Goal: Task Accomplishment & Management: Manage account settings

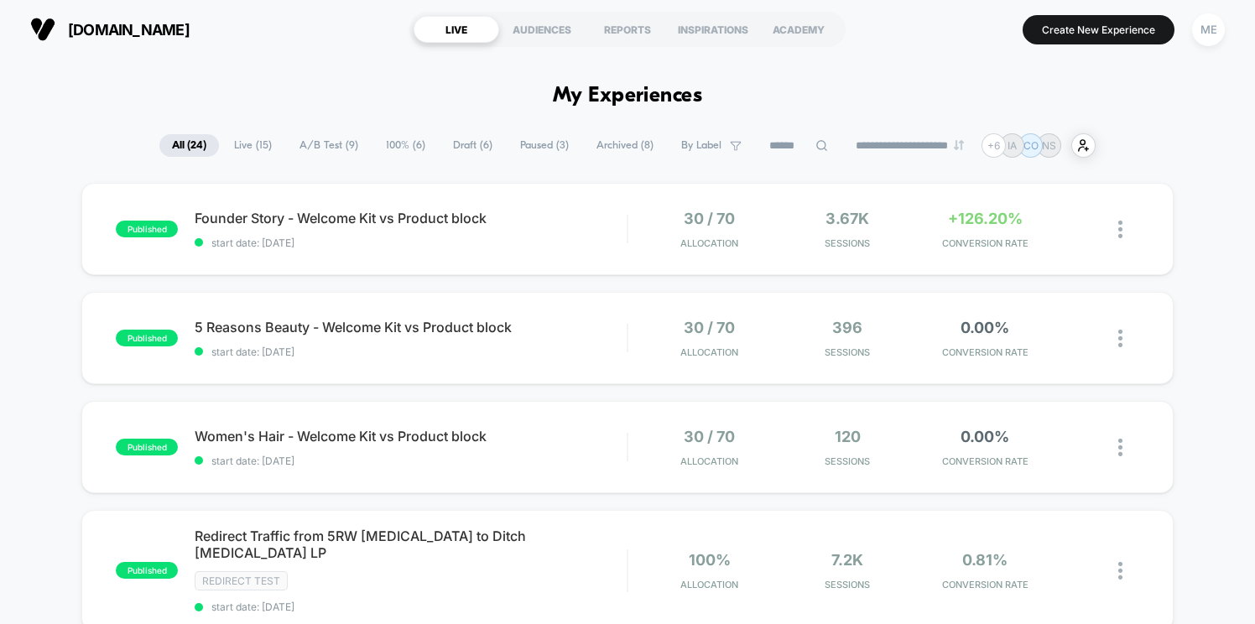
click at [102, 29] on span "[DOMAIN_NAME]" at bounding box center [129, 30] width 122 height 18
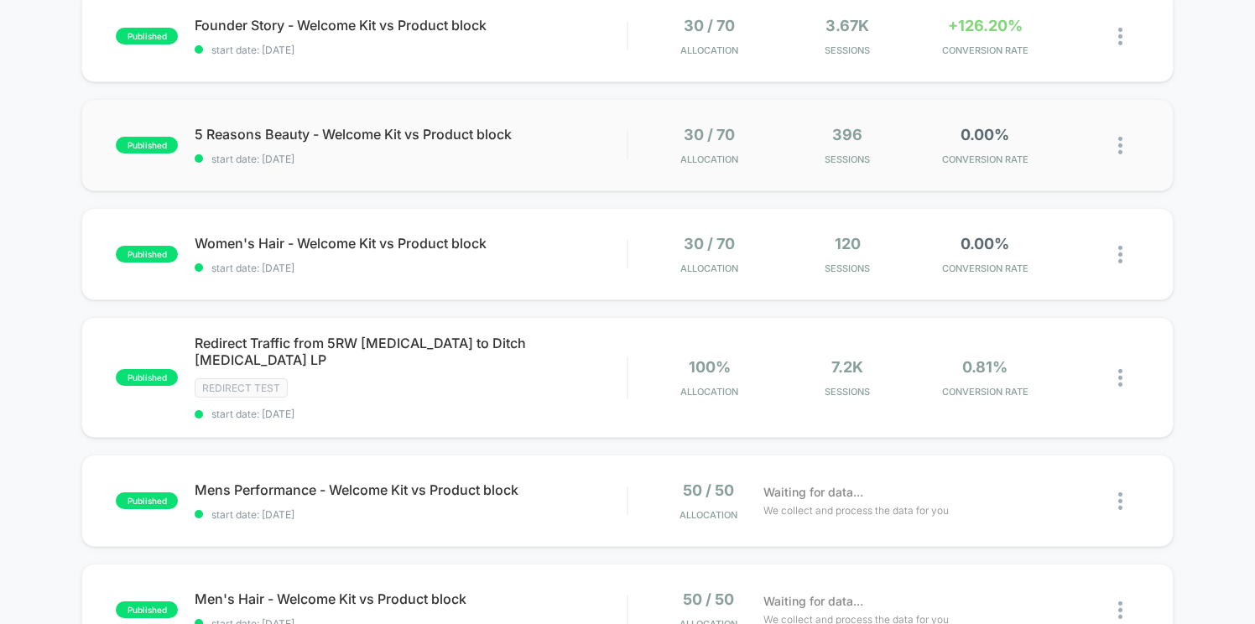
scroll to position [185, 0]
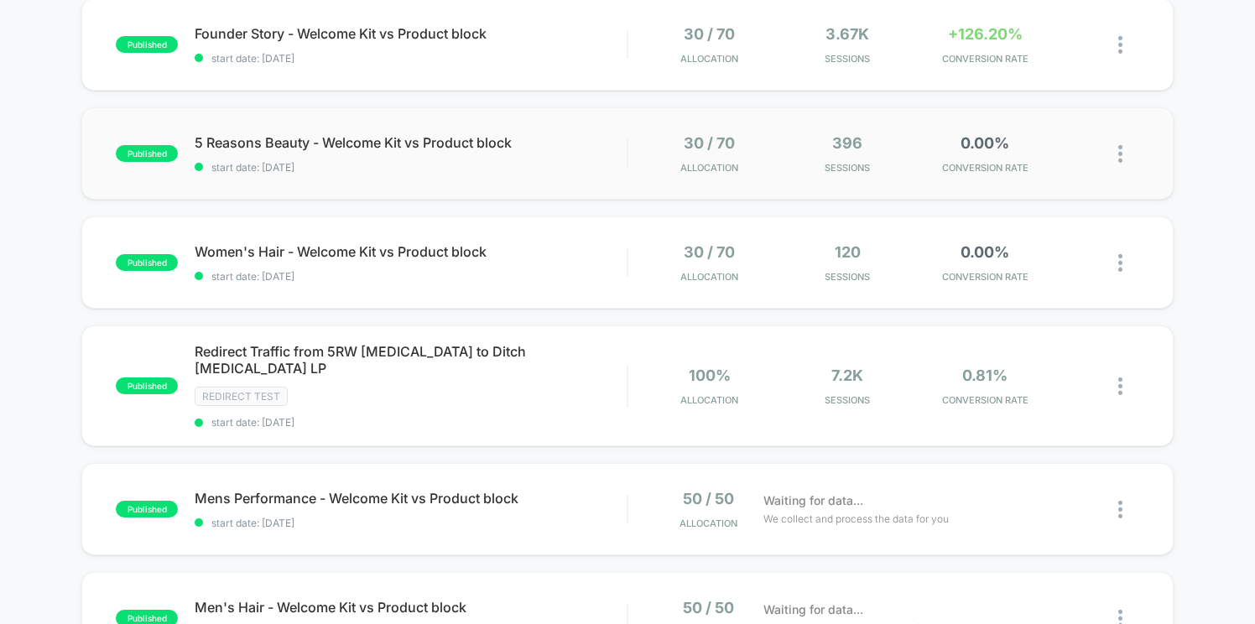
click at [431, 130] on div "published 5 Reasons Beauty - Welcome Kit vs Product block start date: [DATE] 30…" at bounding box center [627, 153] width 1093 height 92
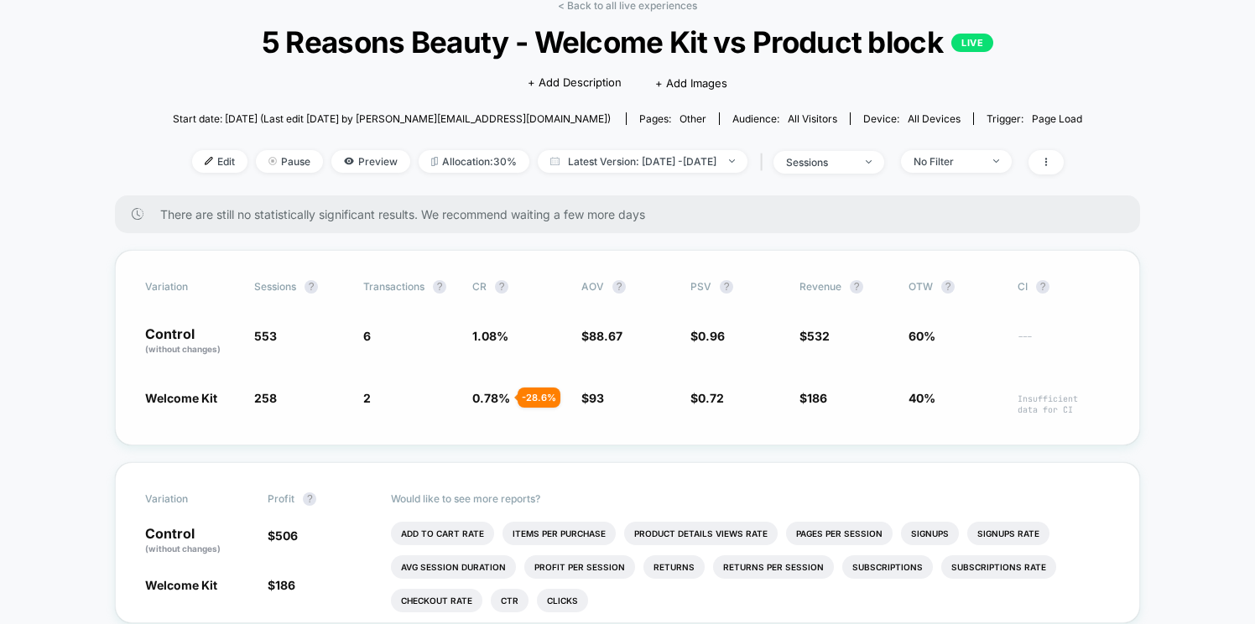
scroll to position [95, 0]
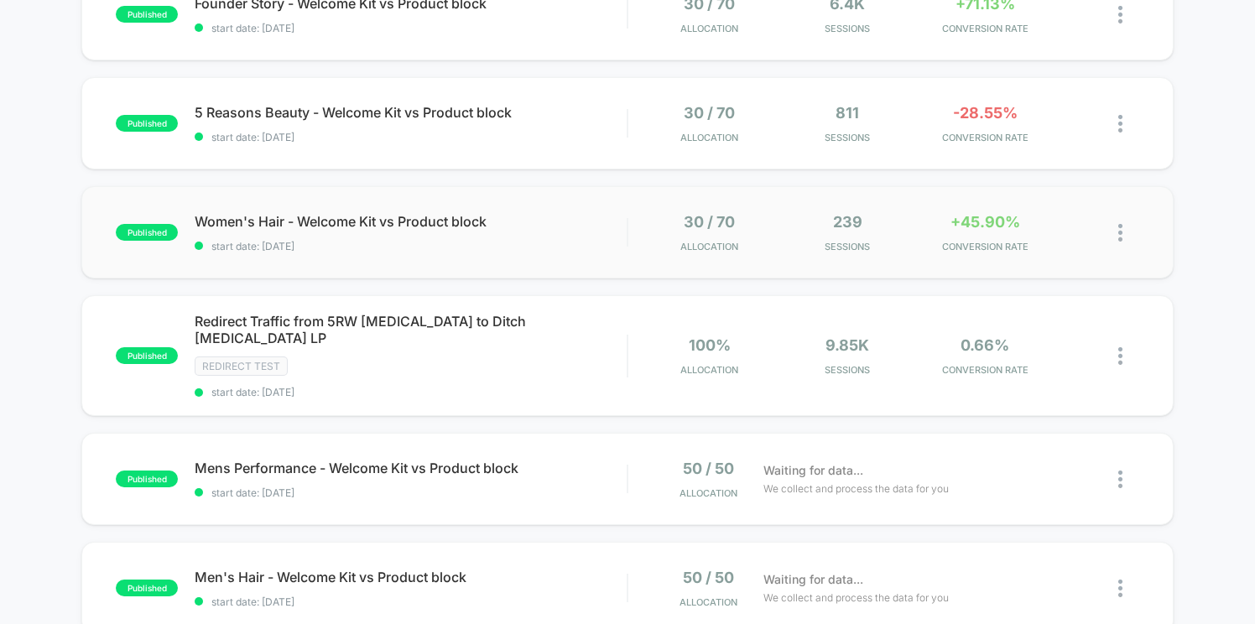
scroll to position [218, 0]
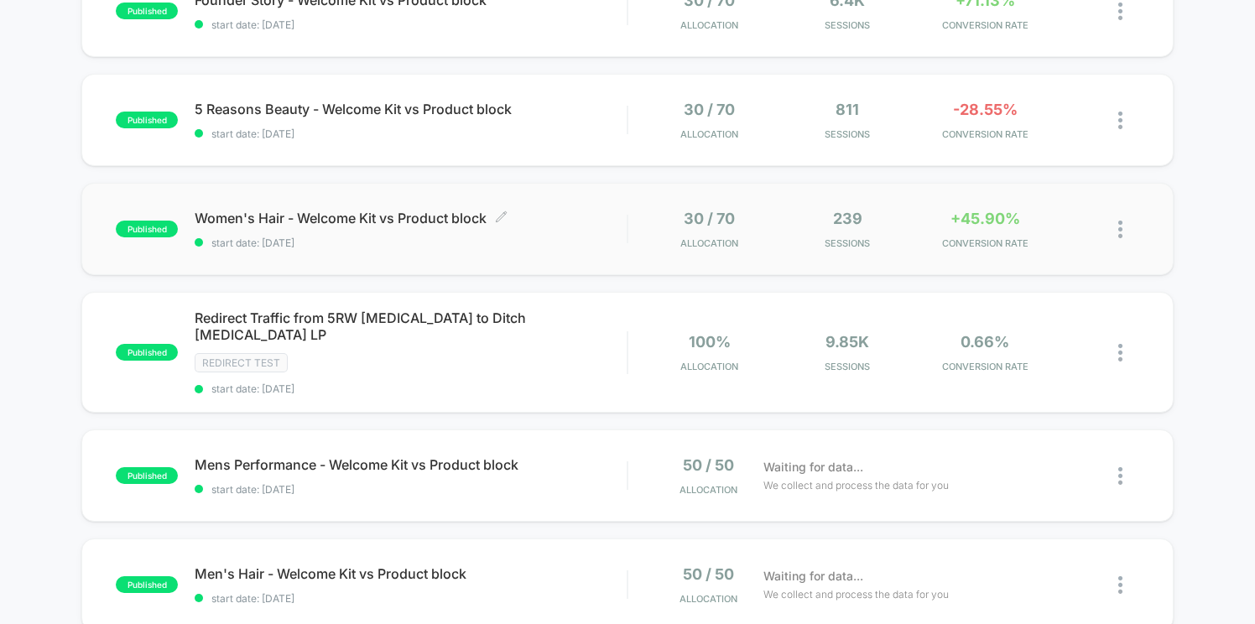
click at [499, 248] on span "start date: [DATE]" at bounding box center [411, 243] width 432 height 13
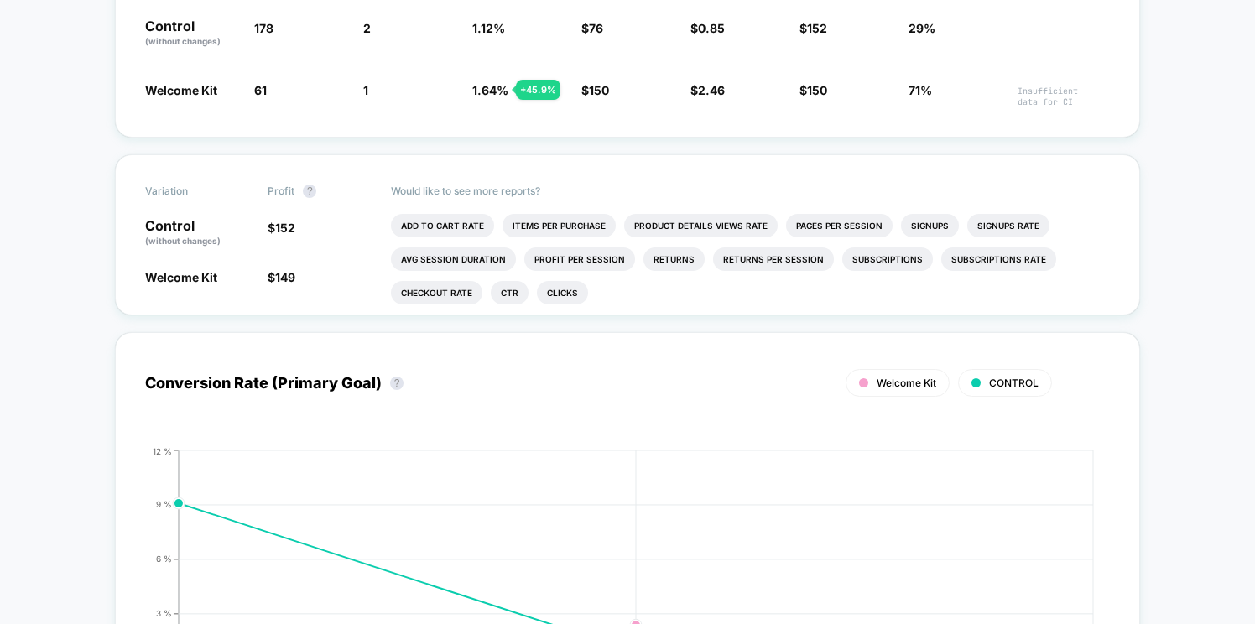
scroll to position [401, 0]
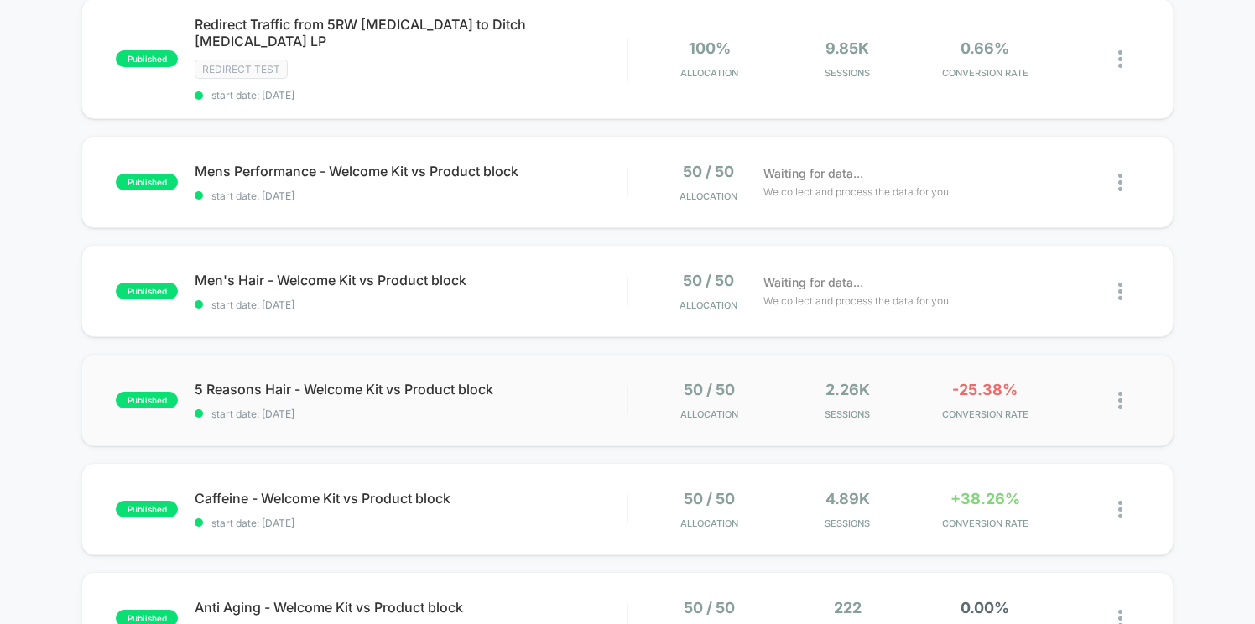
scroll to position [514, 0]
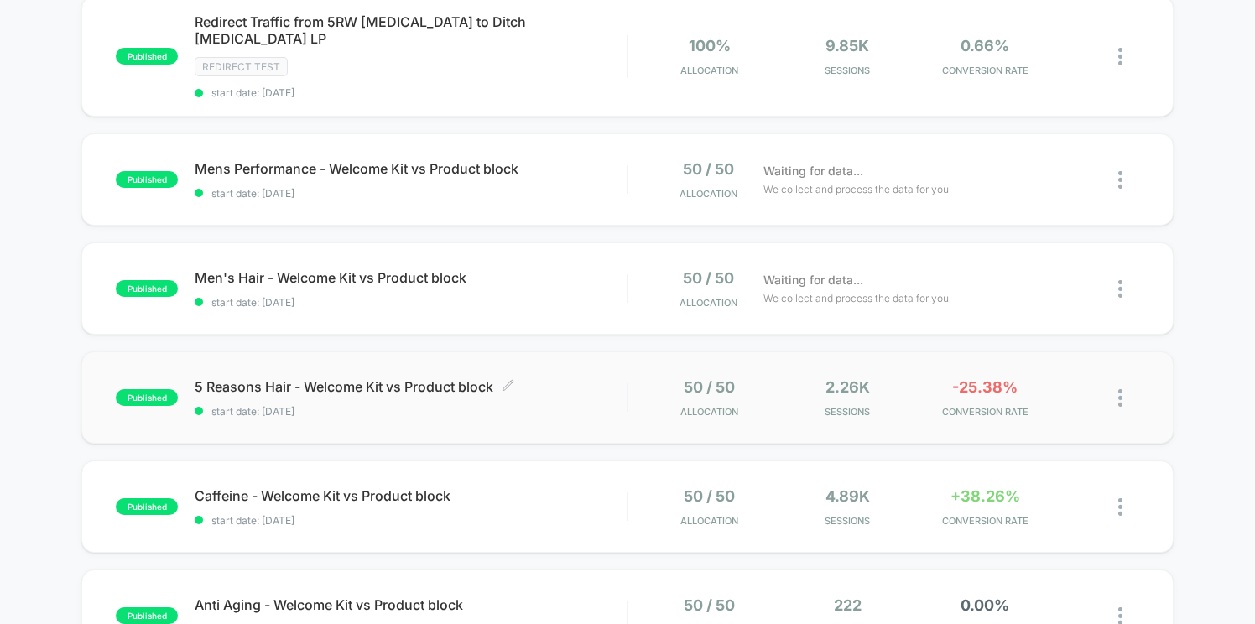
click at [547, 378] on span "5 Reasons Hair - Welcome Kit vs Product block Click to edit experience details" at bounding box center [411, 386] width 432 height 17
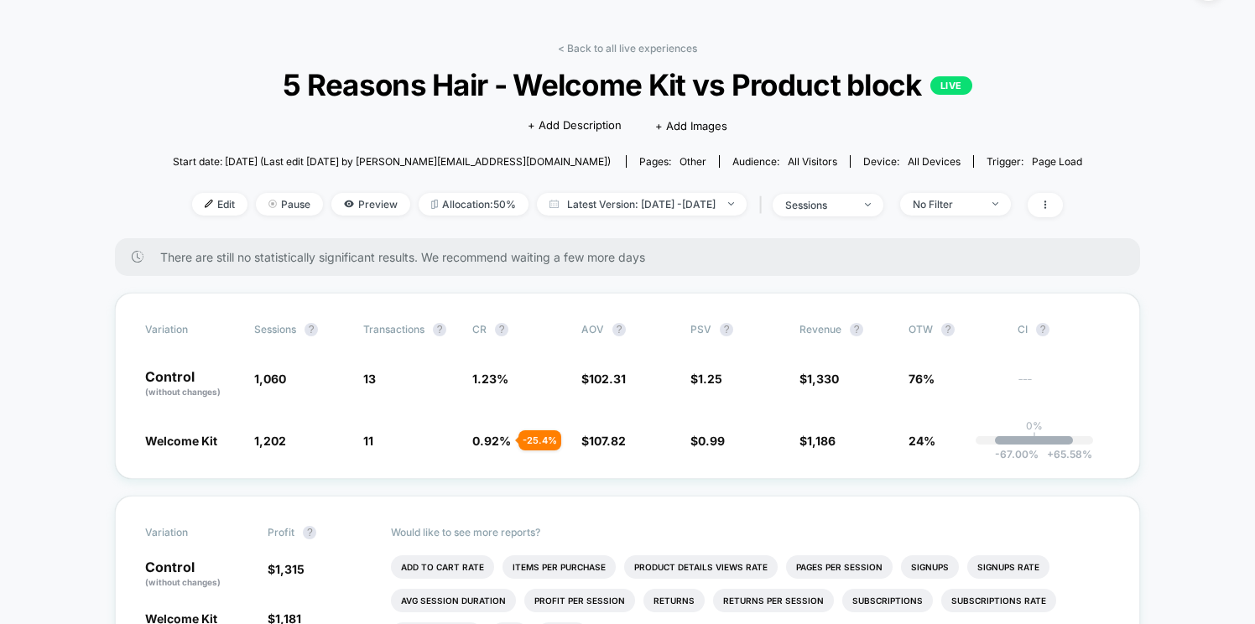
scroll to position [58, 0]
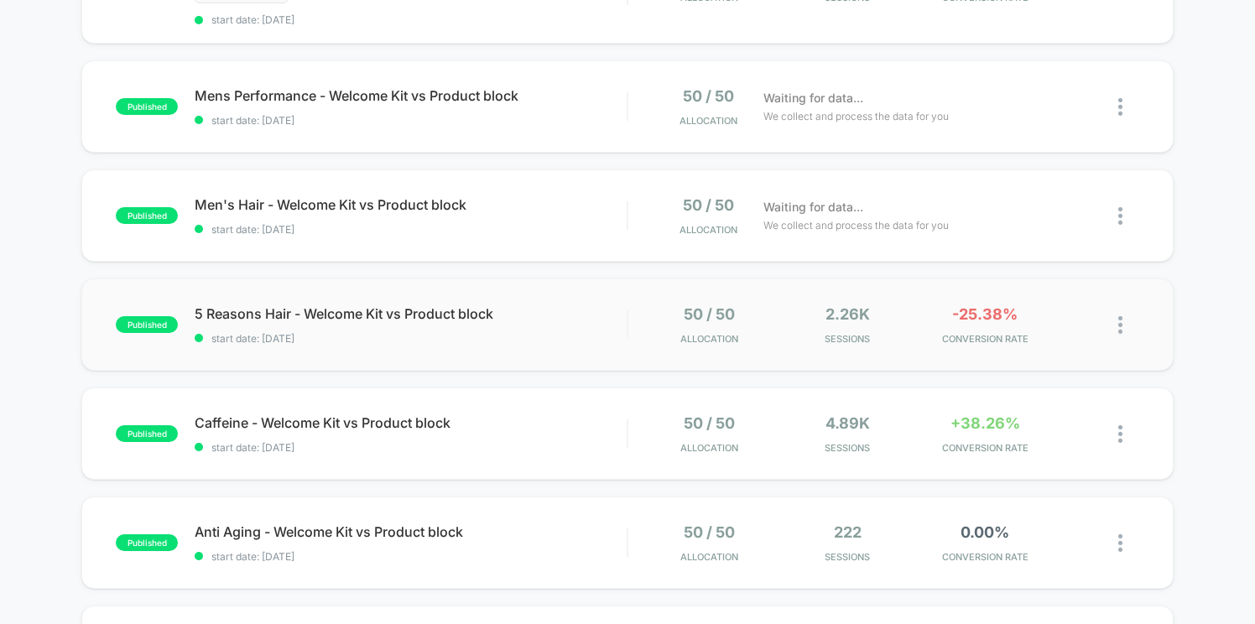
scroll to position [600, 0]
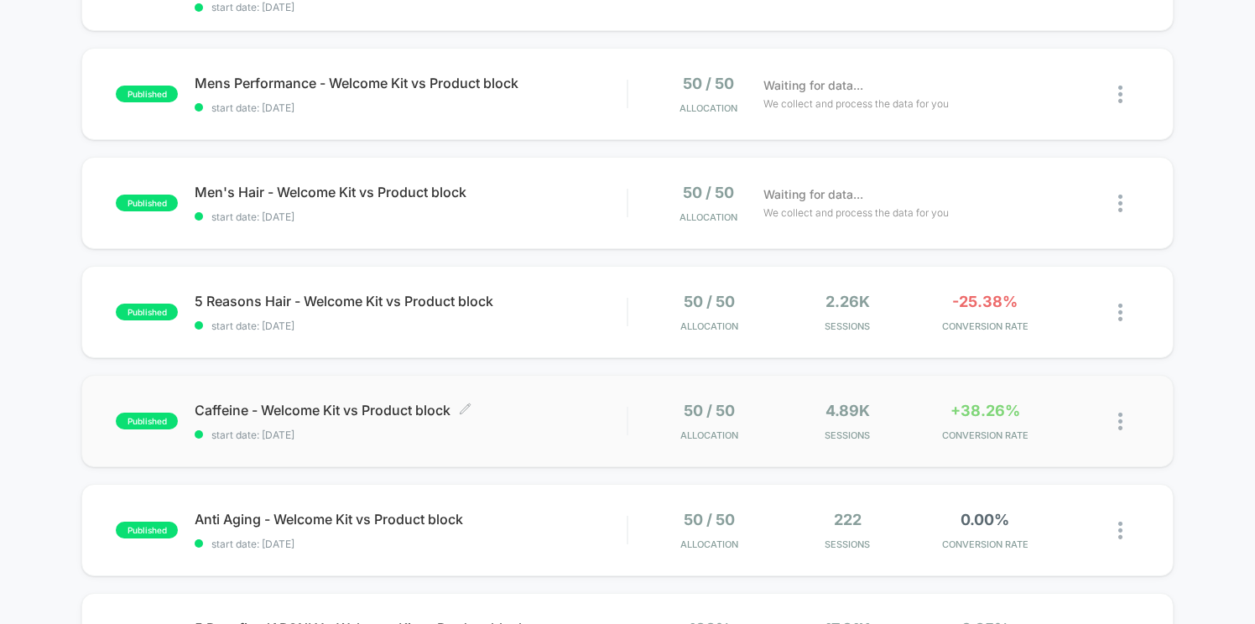
click at [511, 429] on span "start date: [DATE]" at bounding box center [411, 435] width 432 height 13
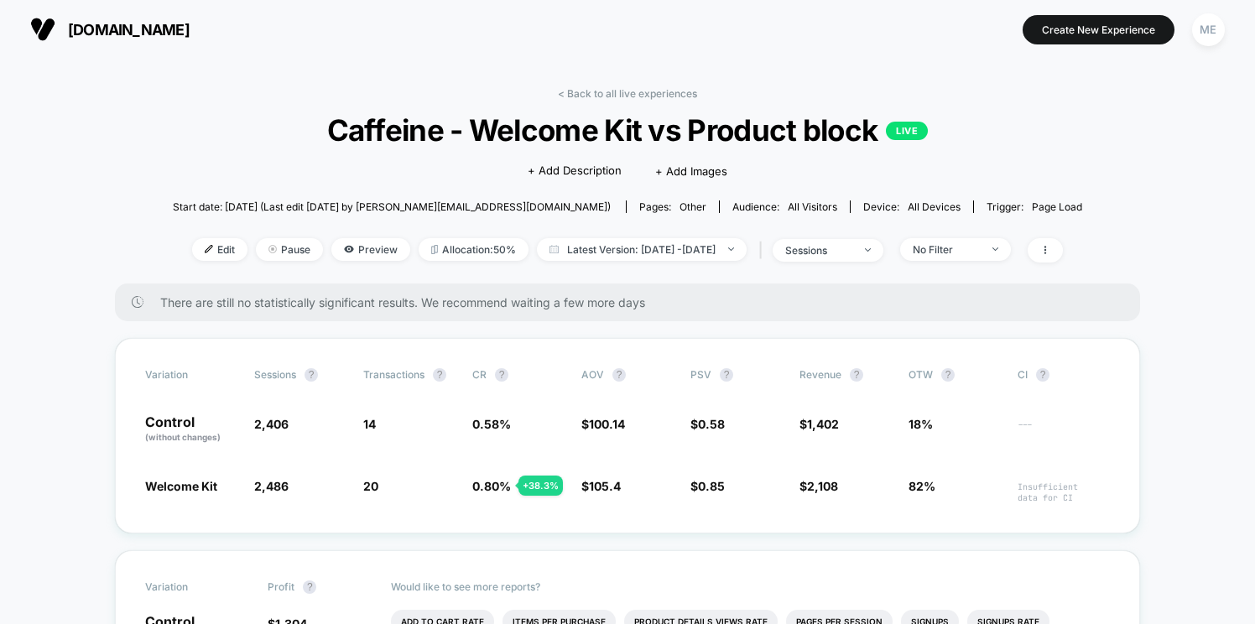
scroll to position [63, 0]
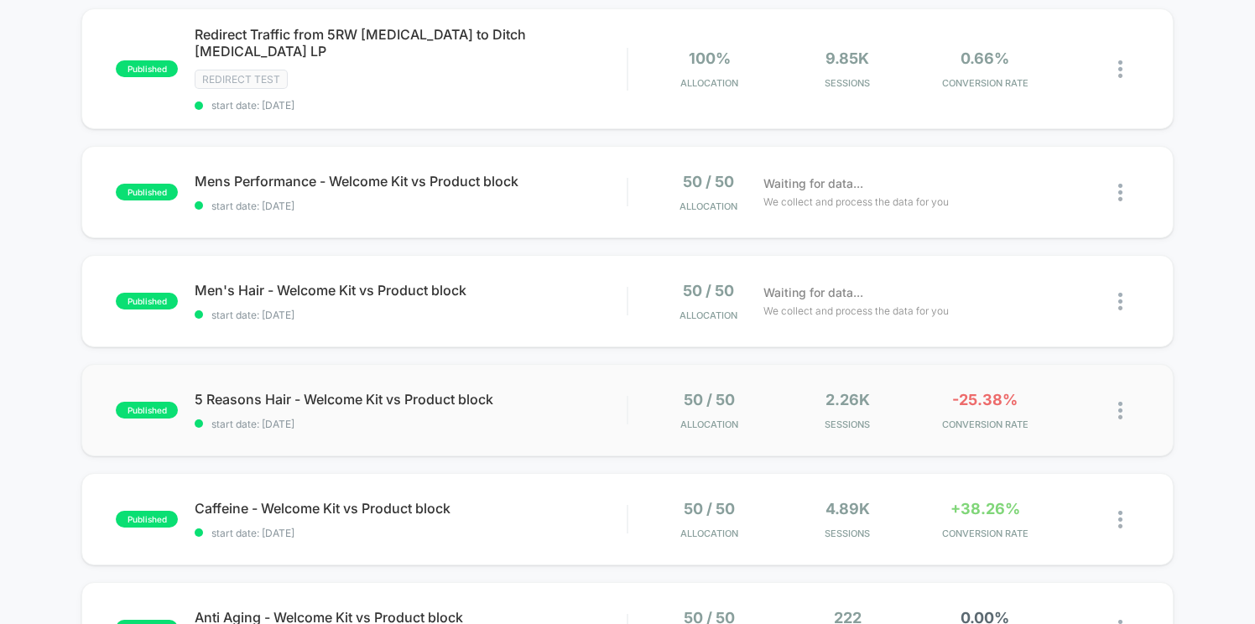
scroll to position [508, 0]
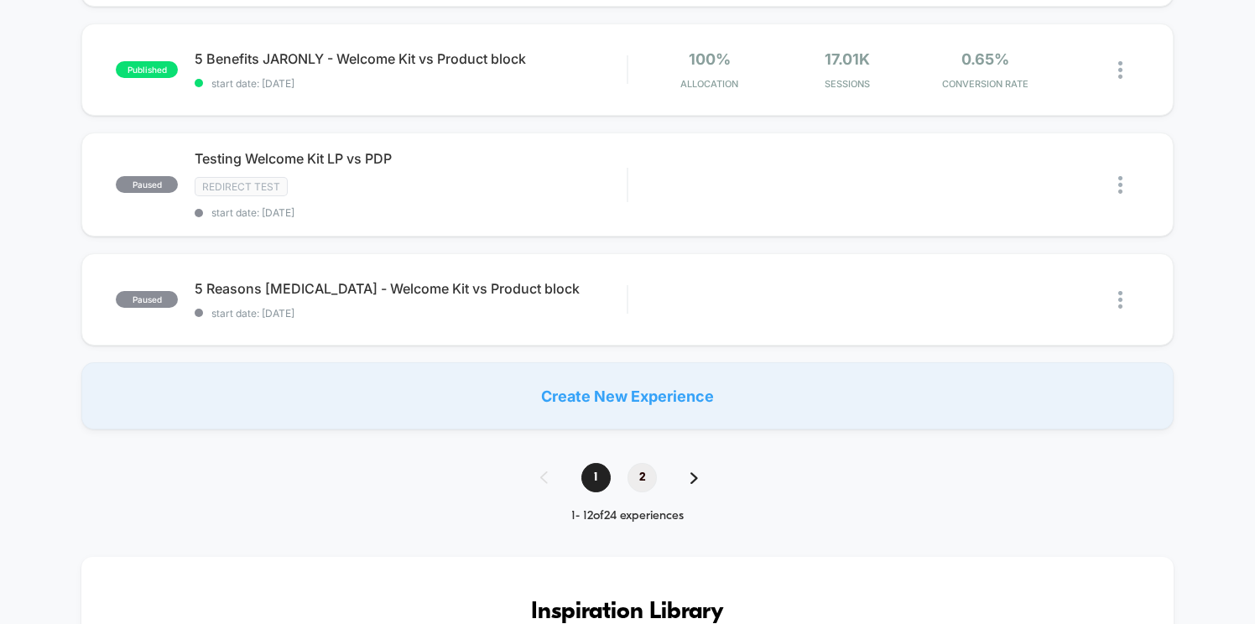
click at [647, 463] on span "2" at bounding box center [642, 477] width 29 height 29
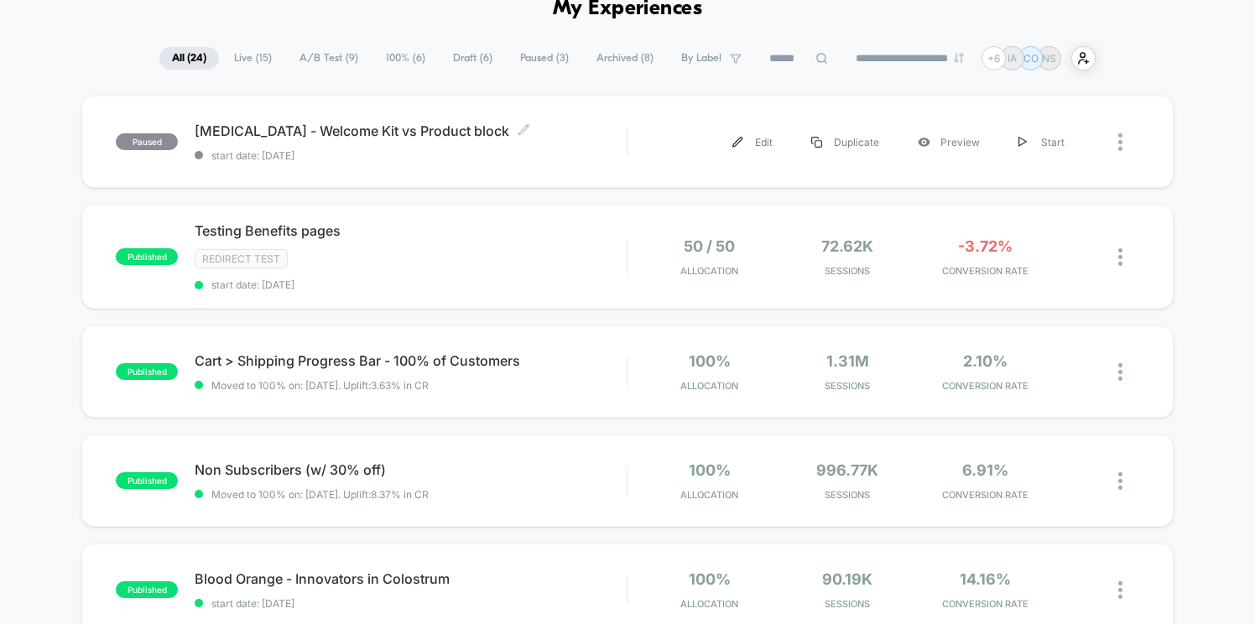
scroll to position [91, 0]
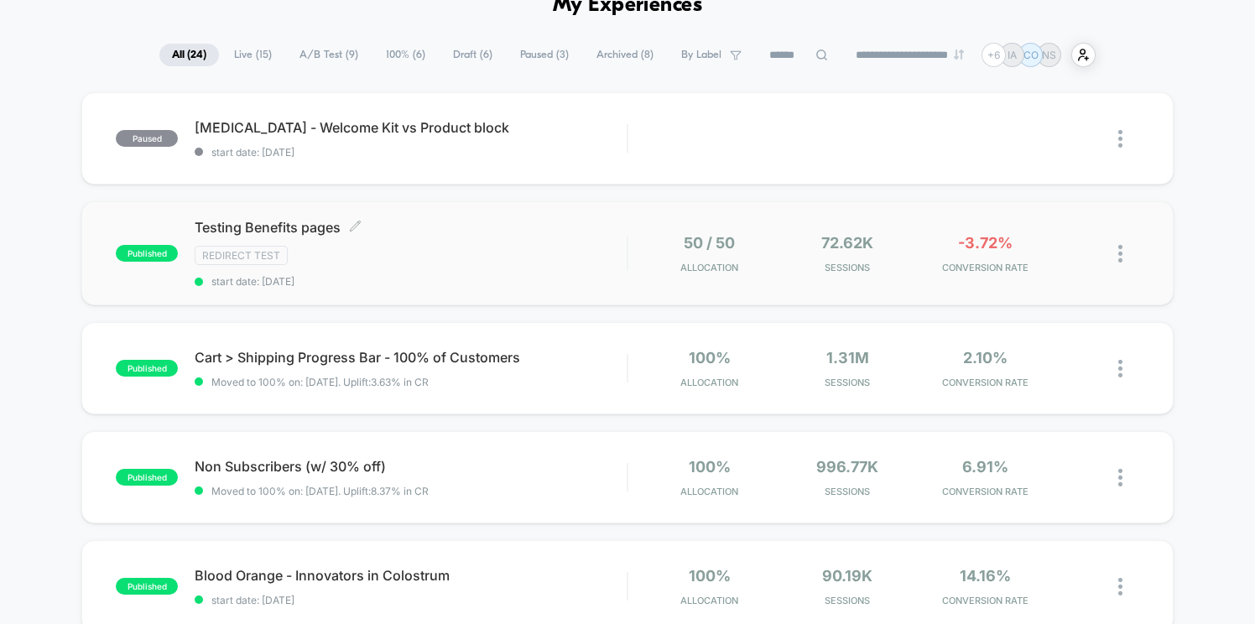
click at [524, 259] on div "Redirect Test" at bounding box center [411, 255] width 432 height 19
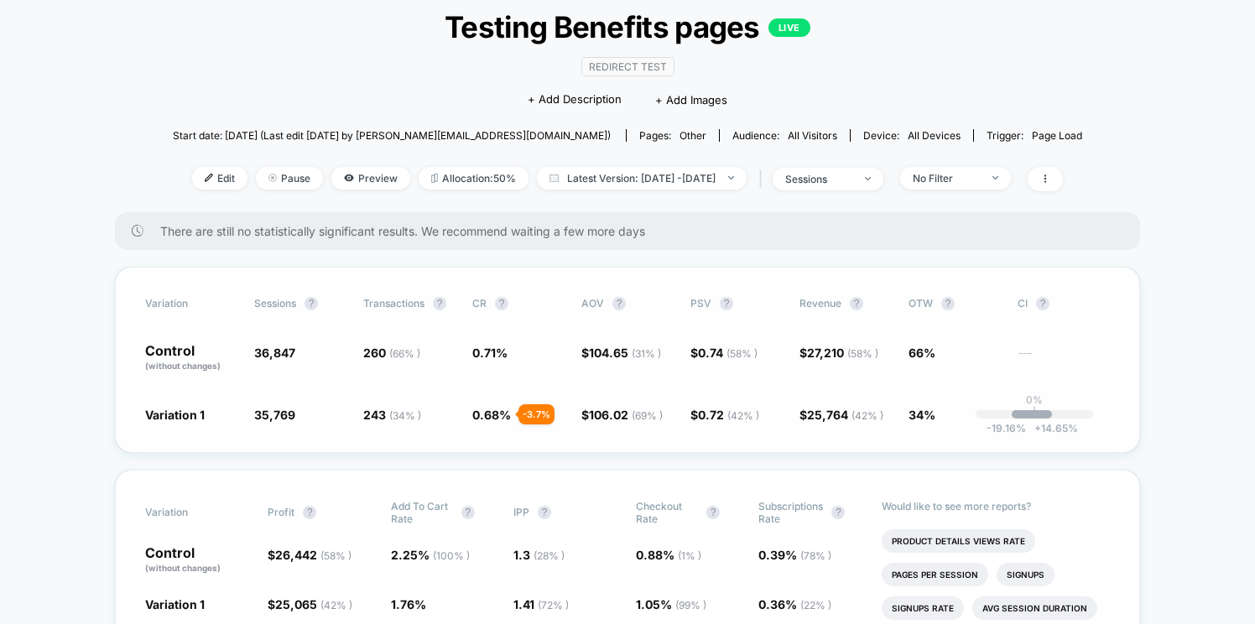
scroll to position [105, 0]
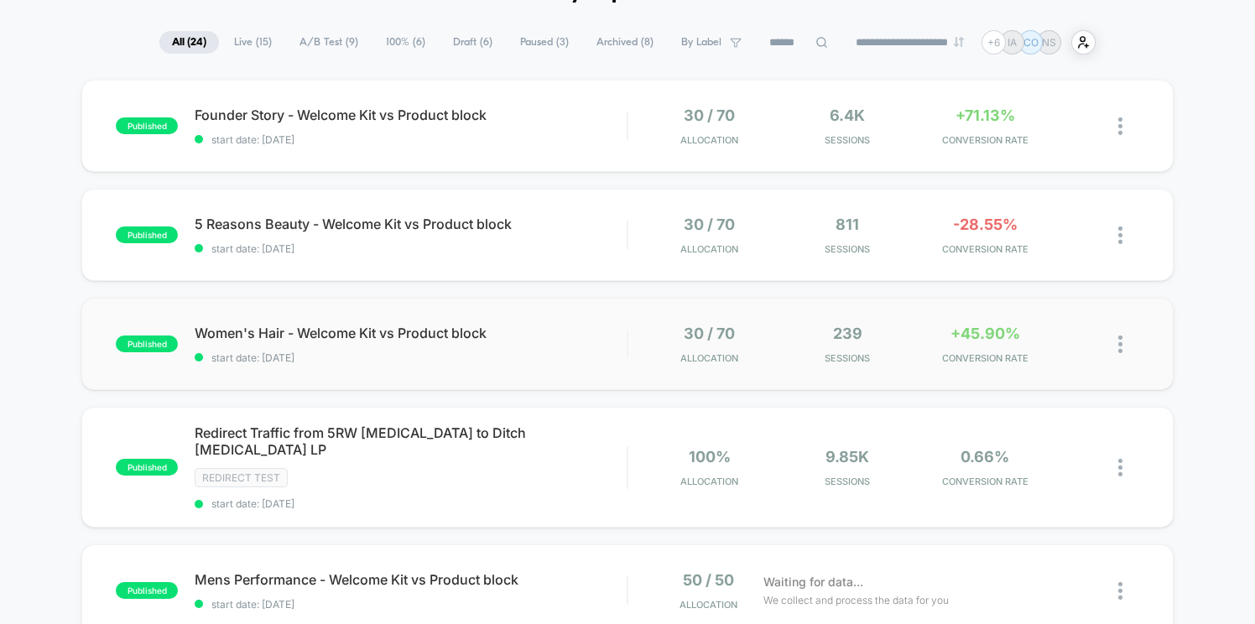
scroll to position [112, 0]
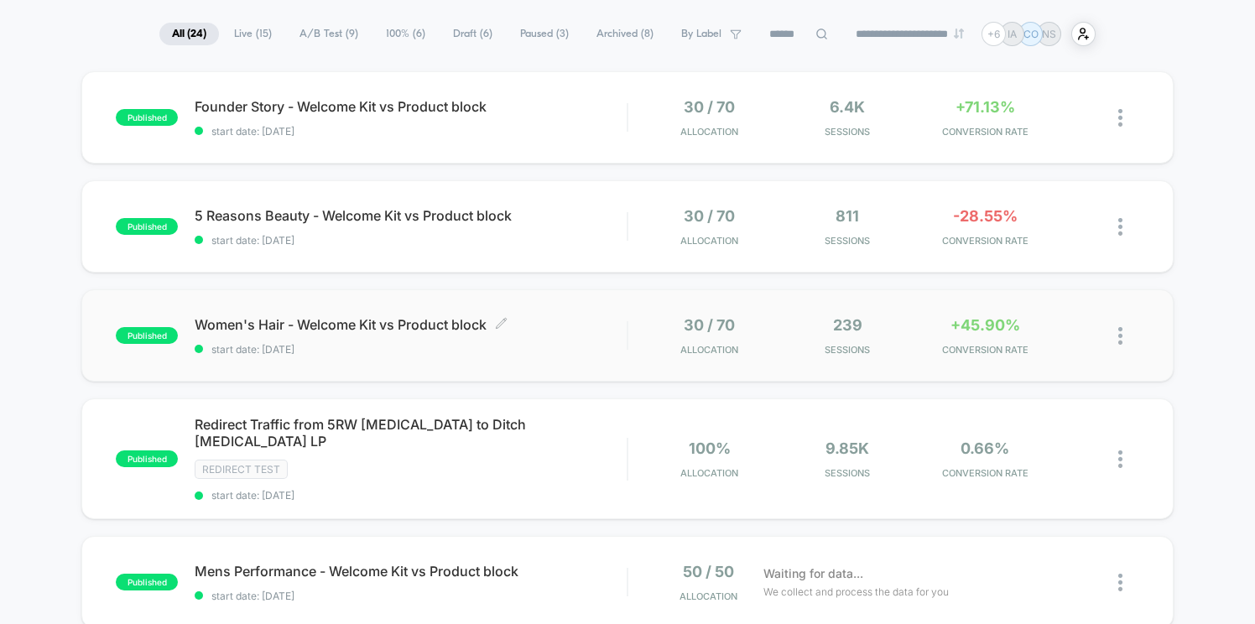
click at [558, 352] on span "start date: [DATE]" at bounding box center [411, 349] width 432 height 13
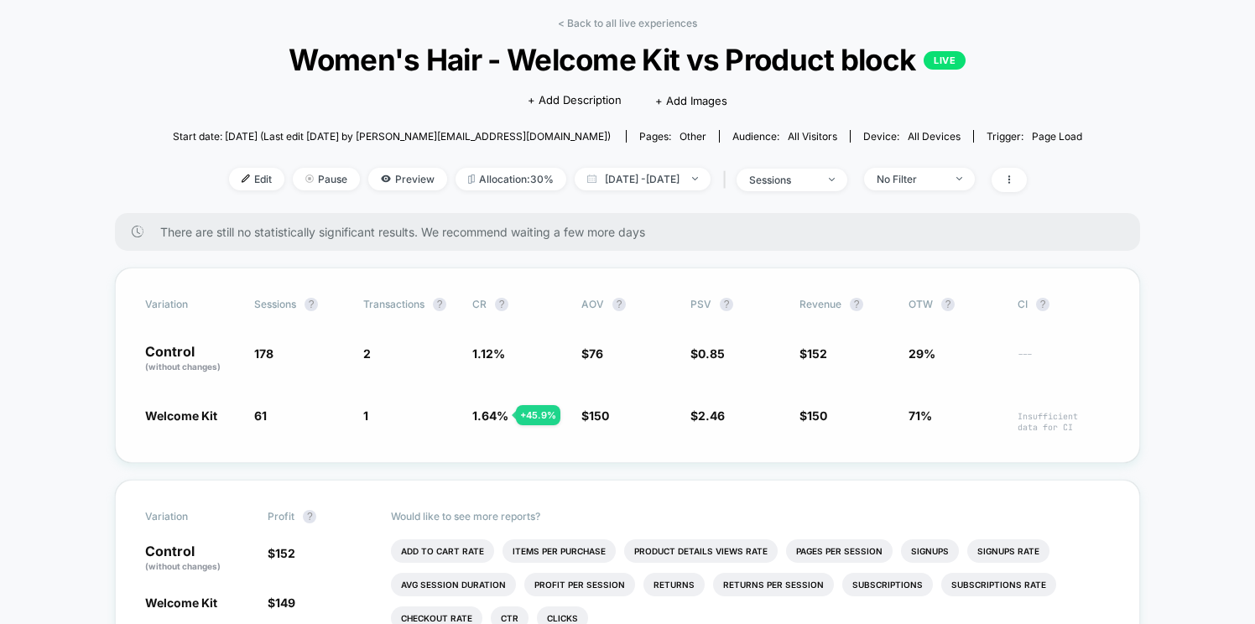
scroll to position [87, 0]
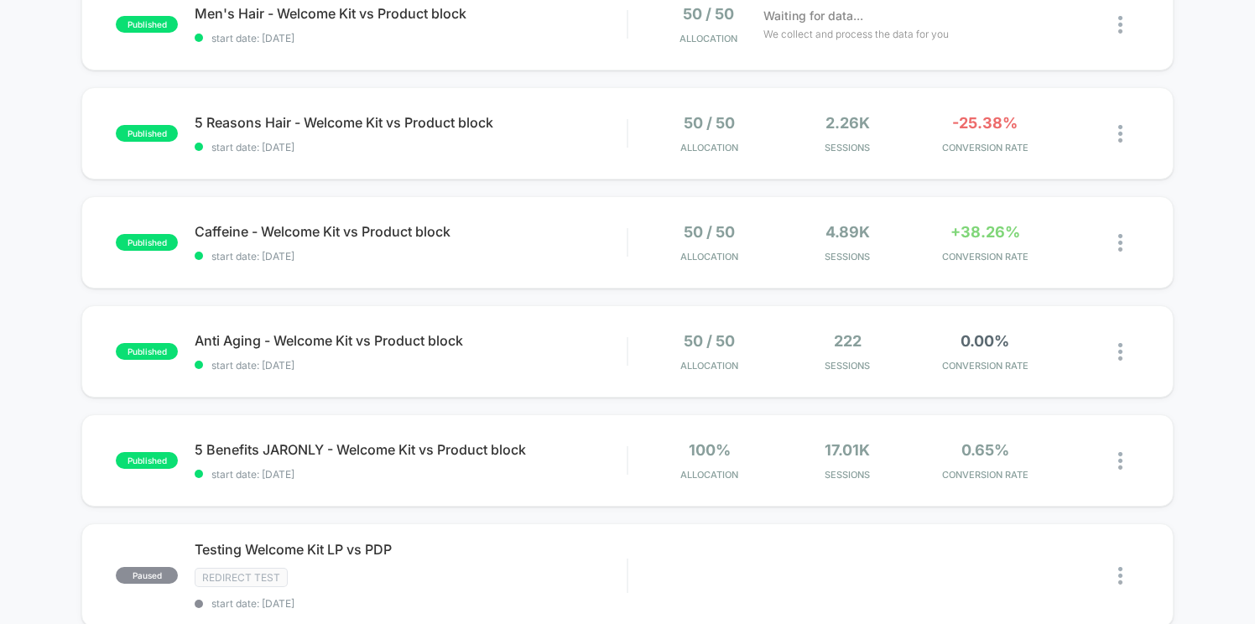
scroll to position [780, 0]
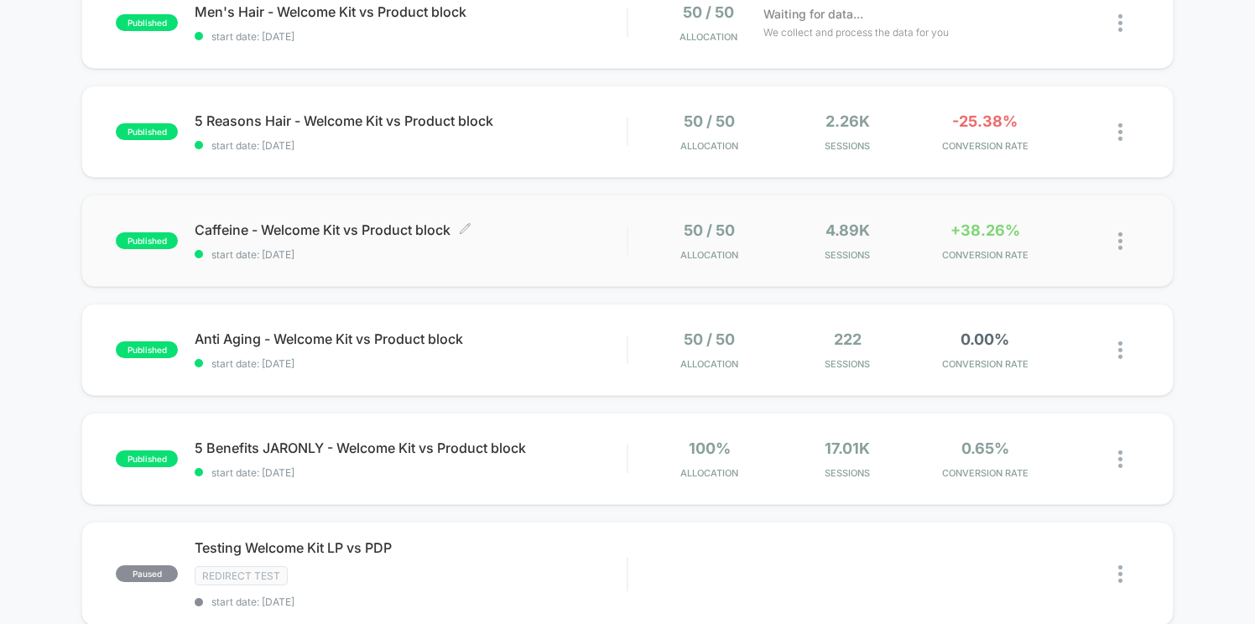
click at [555, 222] on div "Caffeine - Welcome Kit vs Product block Click to edit experience details Click …" at bounding box center [411, 241] width 432 height 39
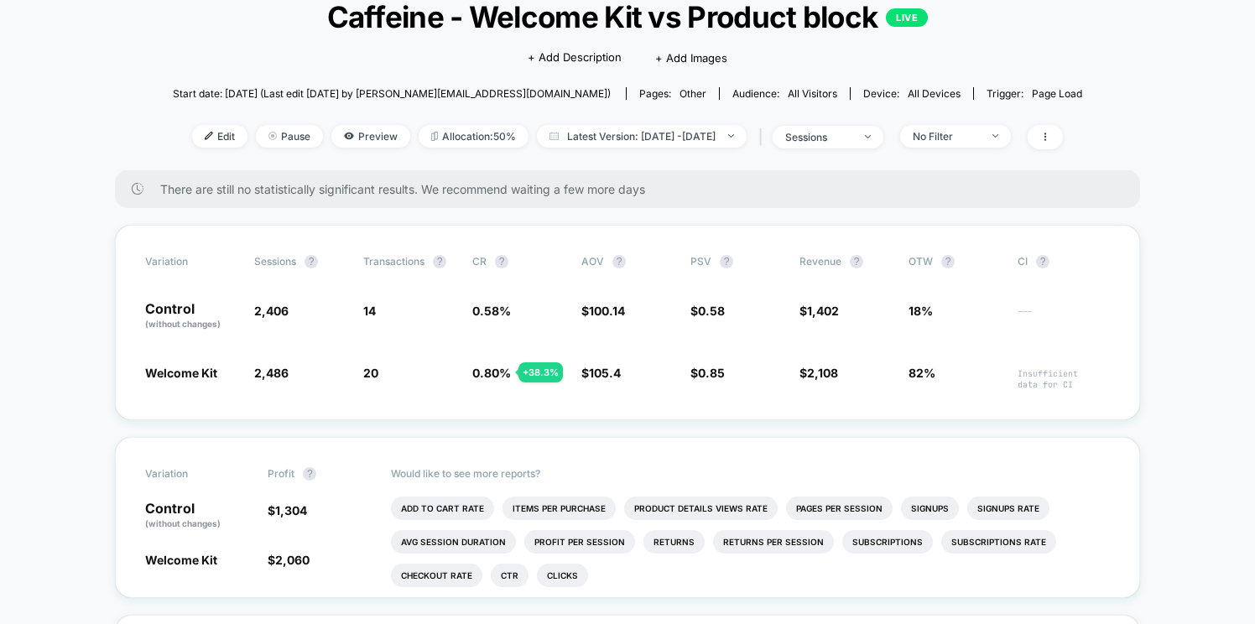
scroll to position [156, 0]
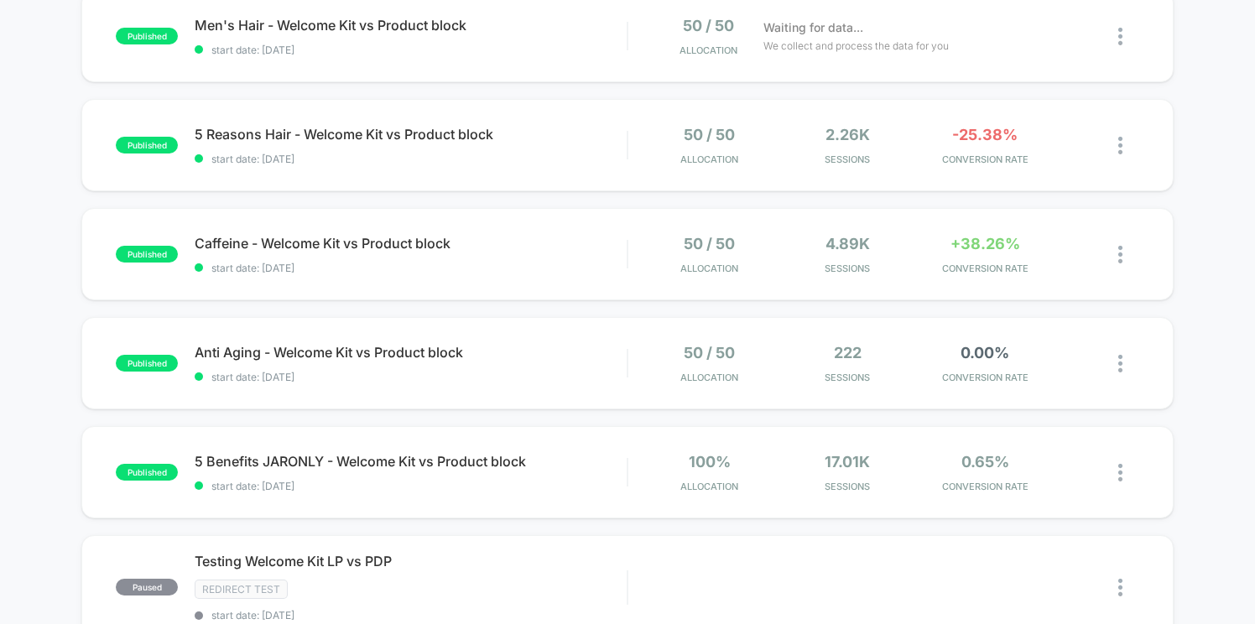
scroll to position [773, 0]
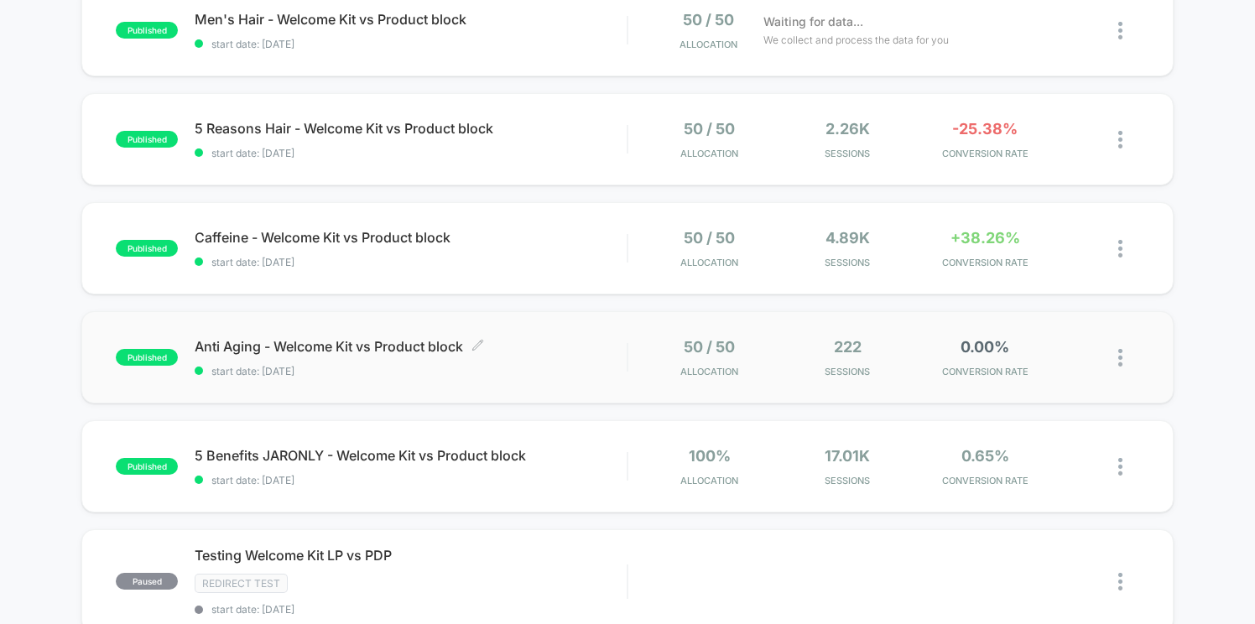
click at [541, 338] on span "Anti Aging - Welcome Kit vs Product block Click to edit experience details" at bounding box center [411, 346] width 432 height 17
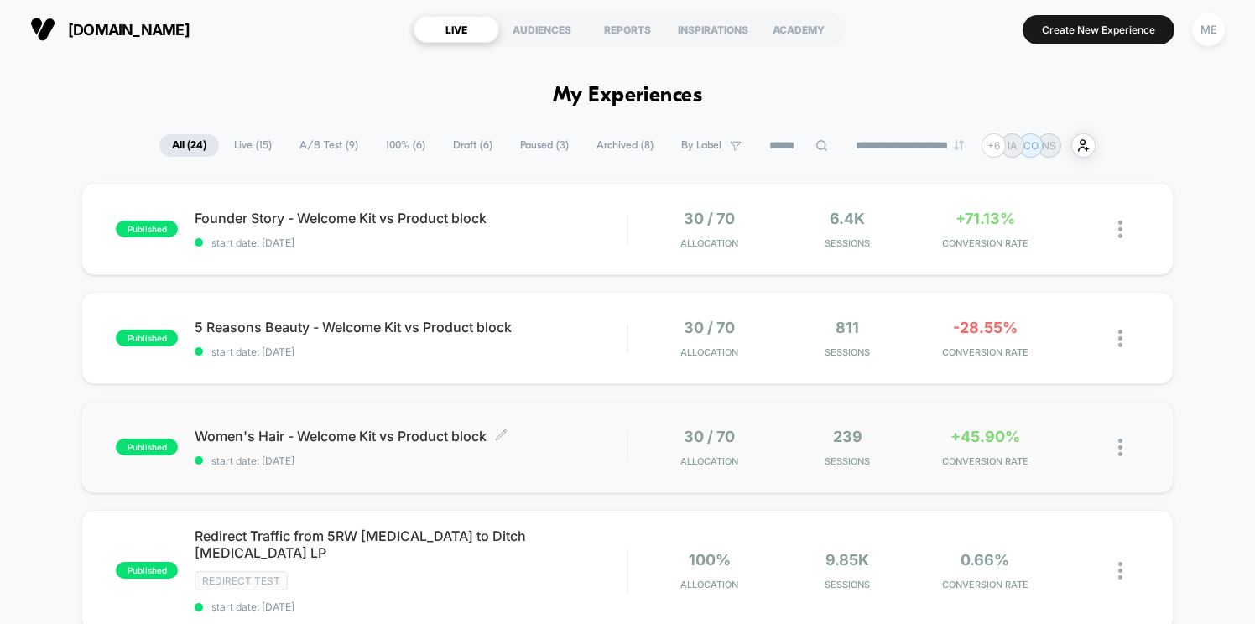
click at [545, 464] on span "start date: [DATE]" at bounding box center [411, 461] width 432 height 13
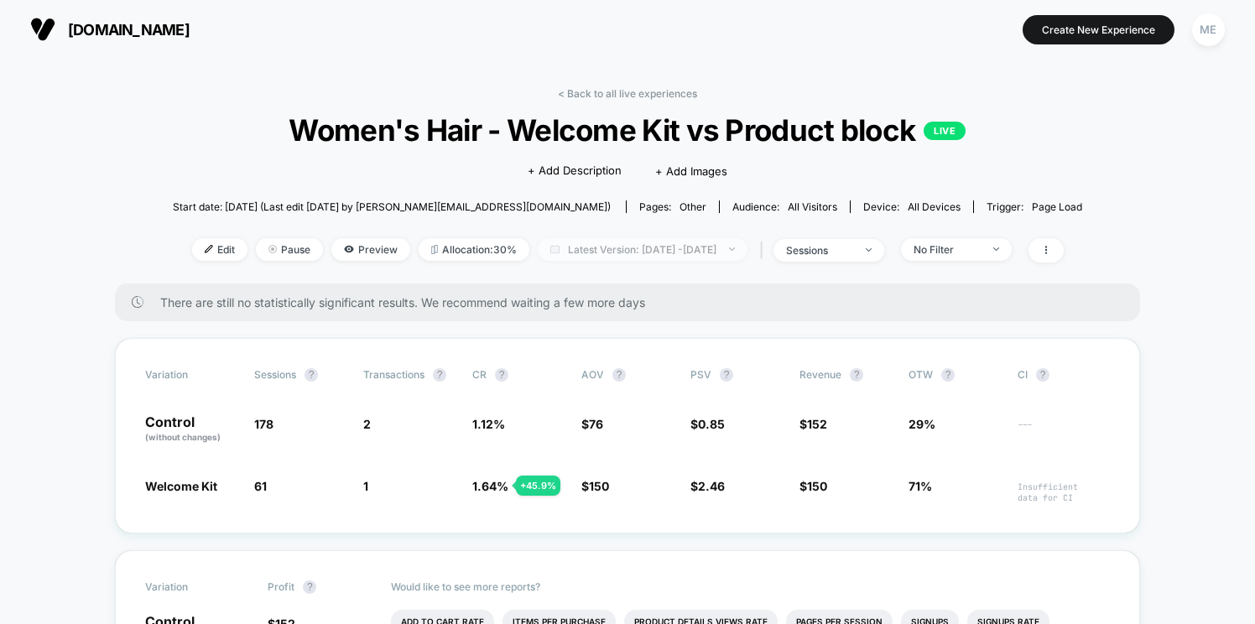
click at [708, 249] on span "Latest Version: [DATE] - [DATE]" at bounding box center [643, 249] width 210 height 23
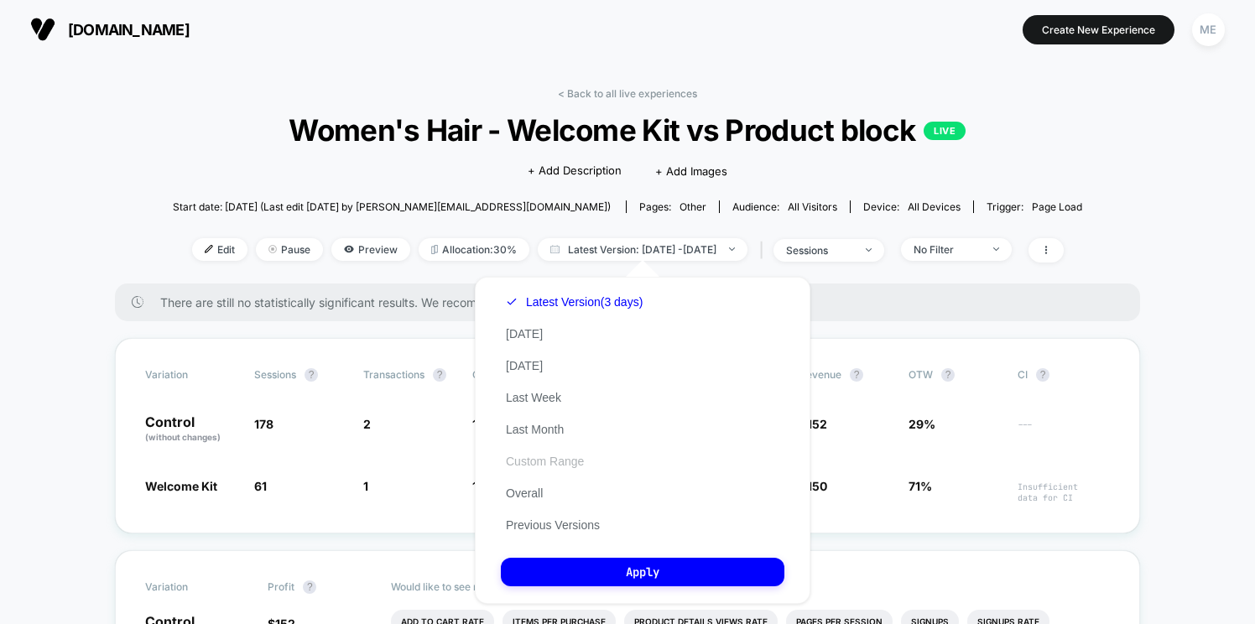
click at [547, 462] on button "Custom Range" at bounding box center [545, 461] width 88 height 15
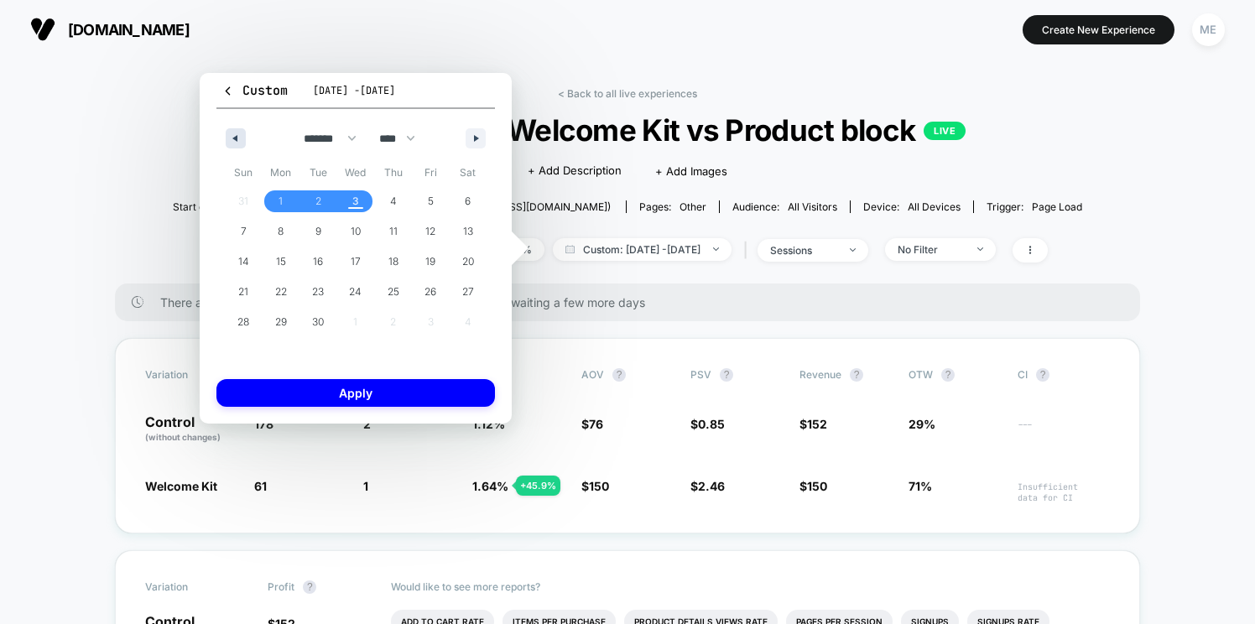
click at [233, 138] on icon "button" at bounding box center [233, 138] width 8 height 7
select select "*"
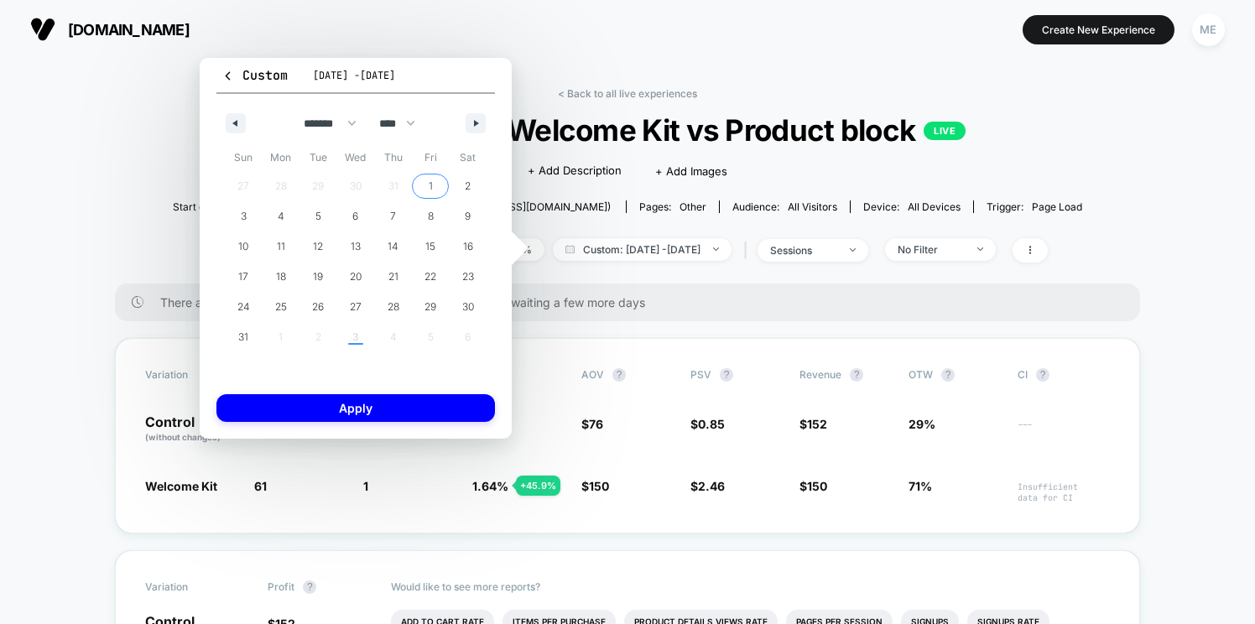
click at [427, 185] on span "1" at bounding box center [431, 186] width 38 height 22
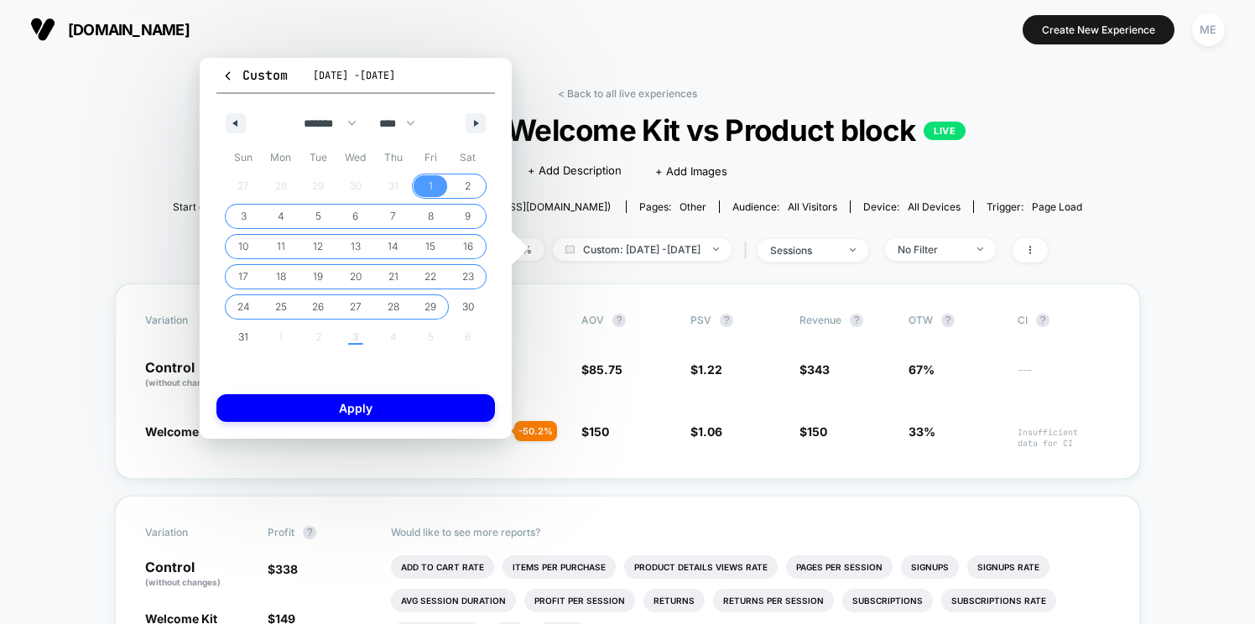
click at [431, 311] on span "29" at bounding box center [431, 307] width 12 height 30
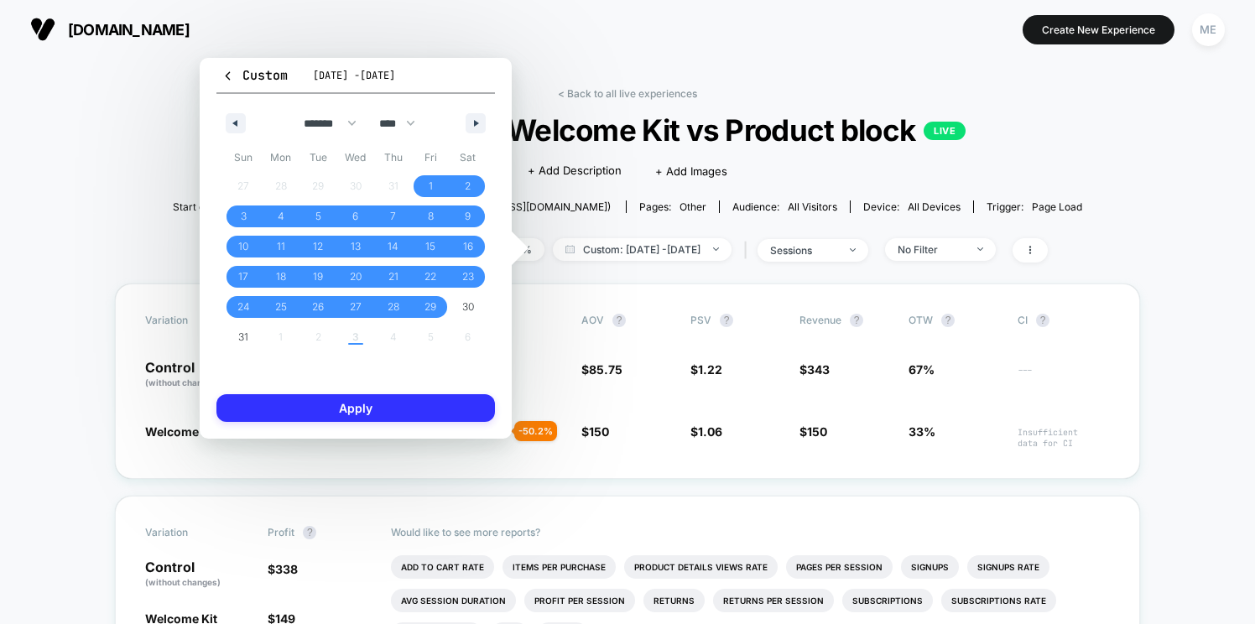
click at [409, 411] on button "Apply" at bounding box center [356, 408] width 279 height 28
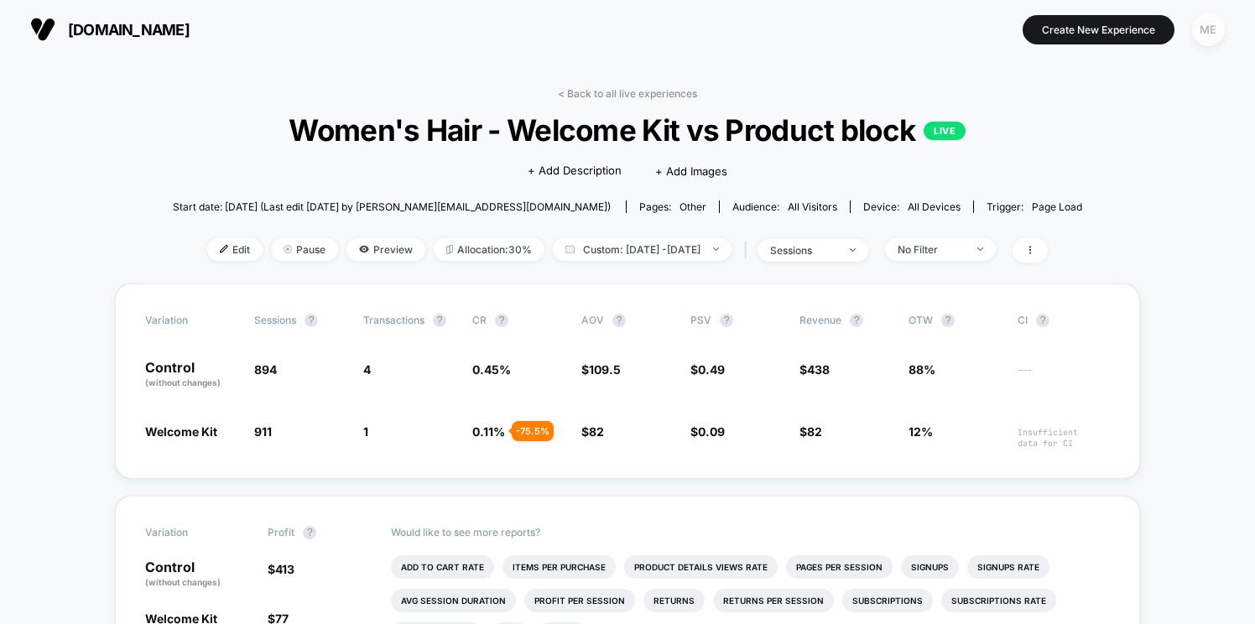
click at [1213, 20] on div "ME" at bounding box center [1208, 29] width 33 height 33
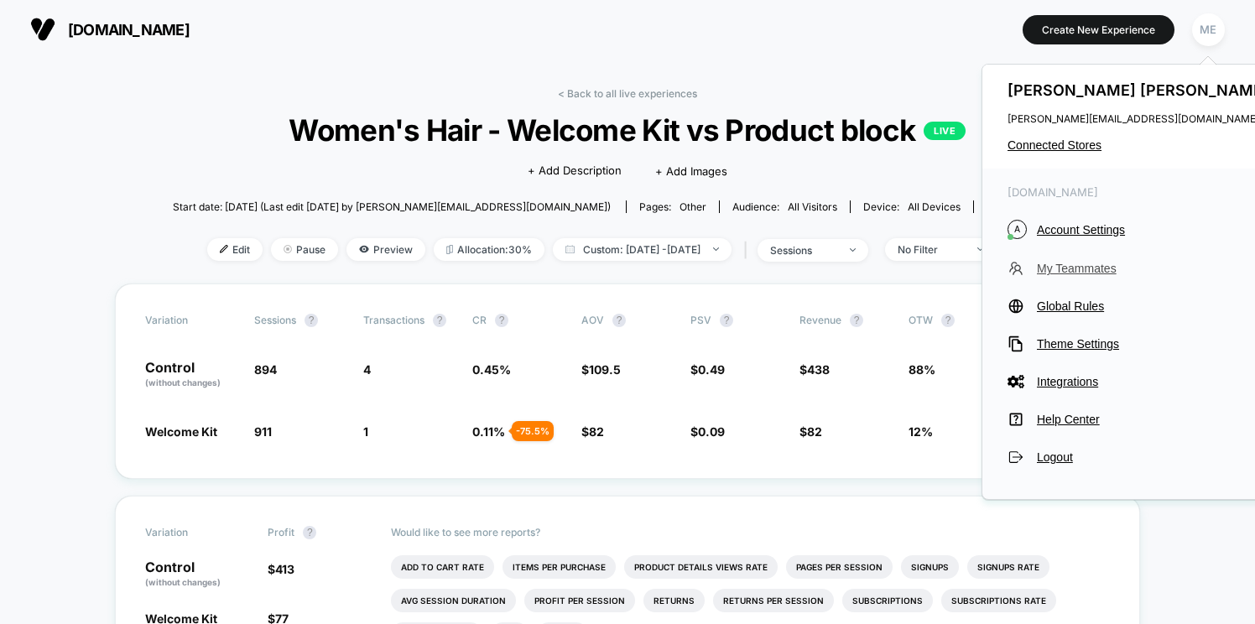
click at [1080, 268] on span "My Teammates" at bounding box center [1155, 268] width 236 height 13
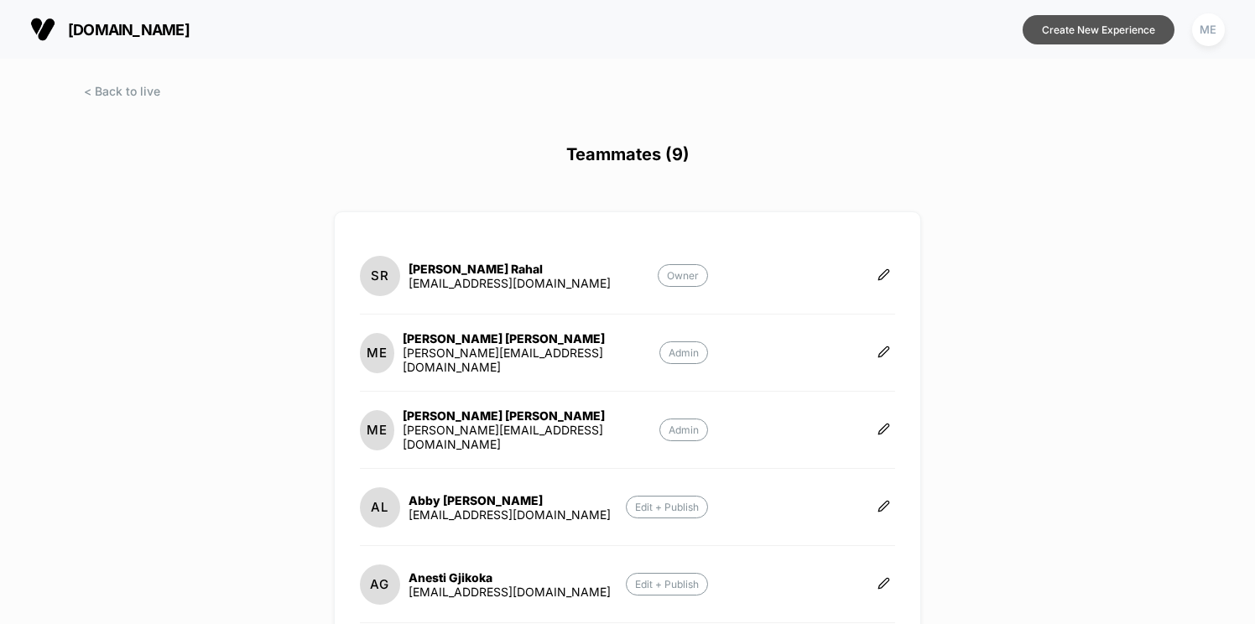
click at [1054, 36] on button "Create New Experience" at bounding box center [1099, 29] width 152 height 29
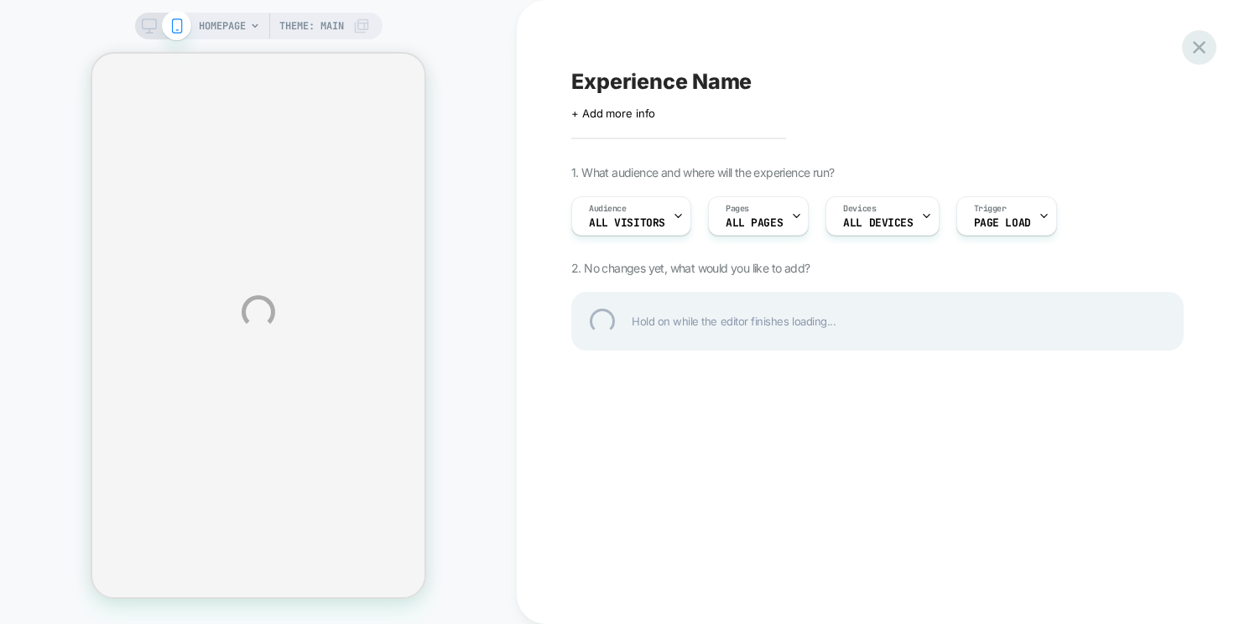
click at [1198, 45] on div at bounding box center [1199, 47] width 34 height 34
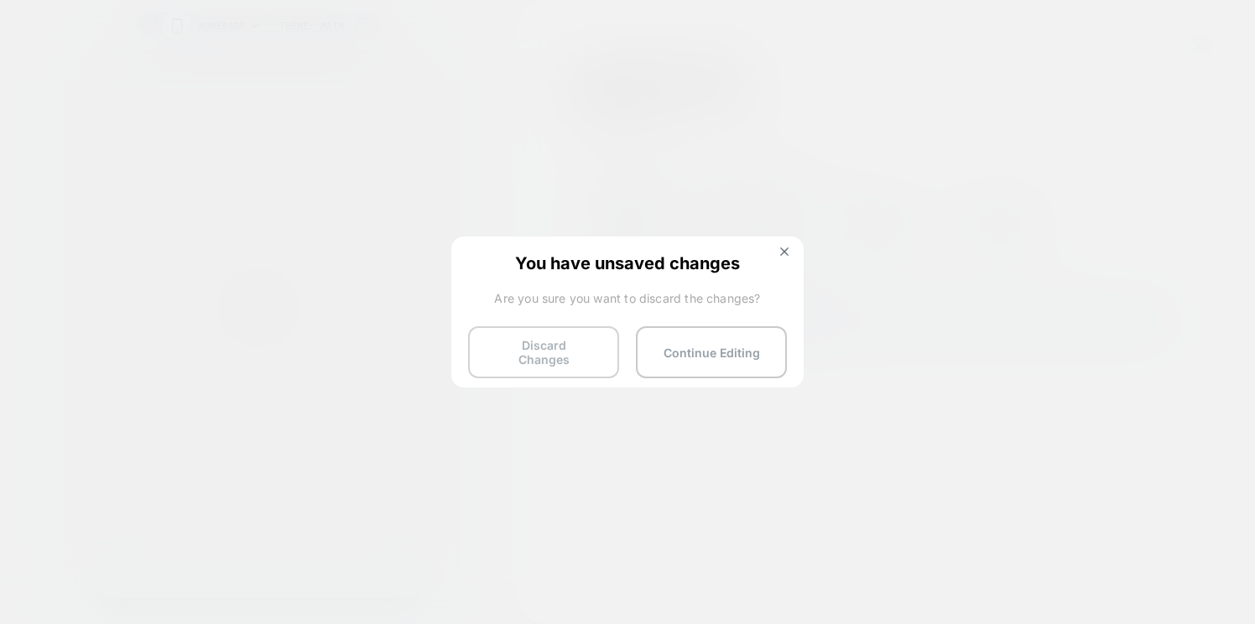
click at [558, 345] on button "Discard Changes" at bounding box center [543, 352] width 151 height 52
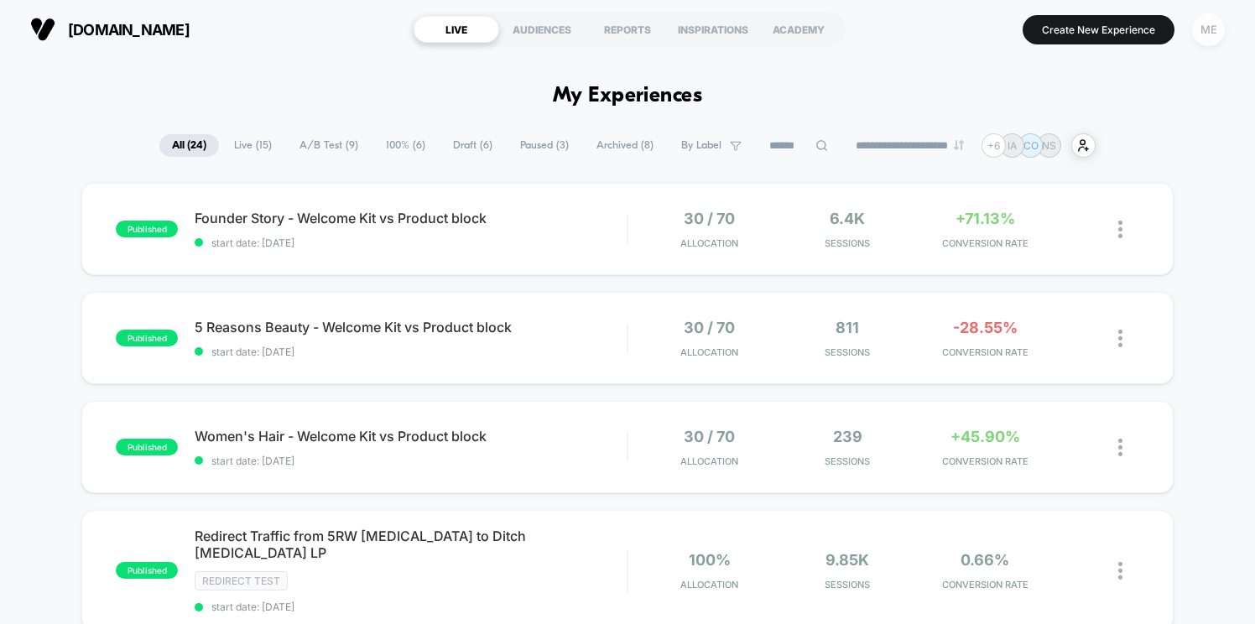
click at [1199, 38] on div "ME" at bounding box center [1208, 29] width 33 height 33
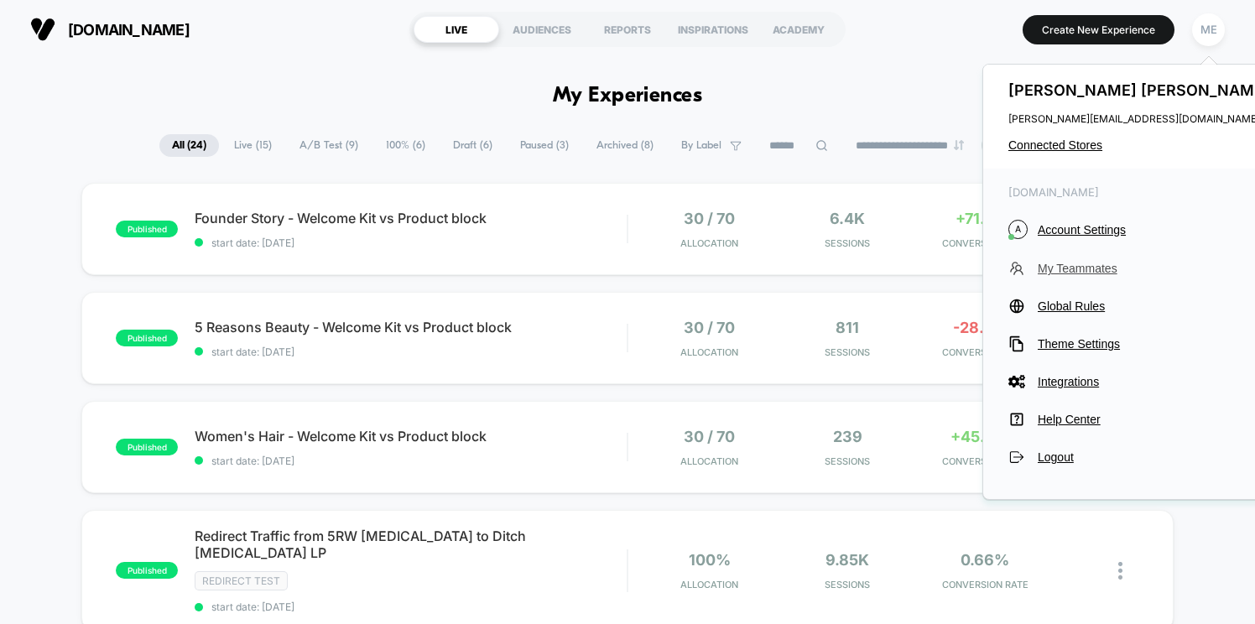
click at [1076, 267] on span "My Teammates" at bounding box center [1156, 268] width 236 height 13
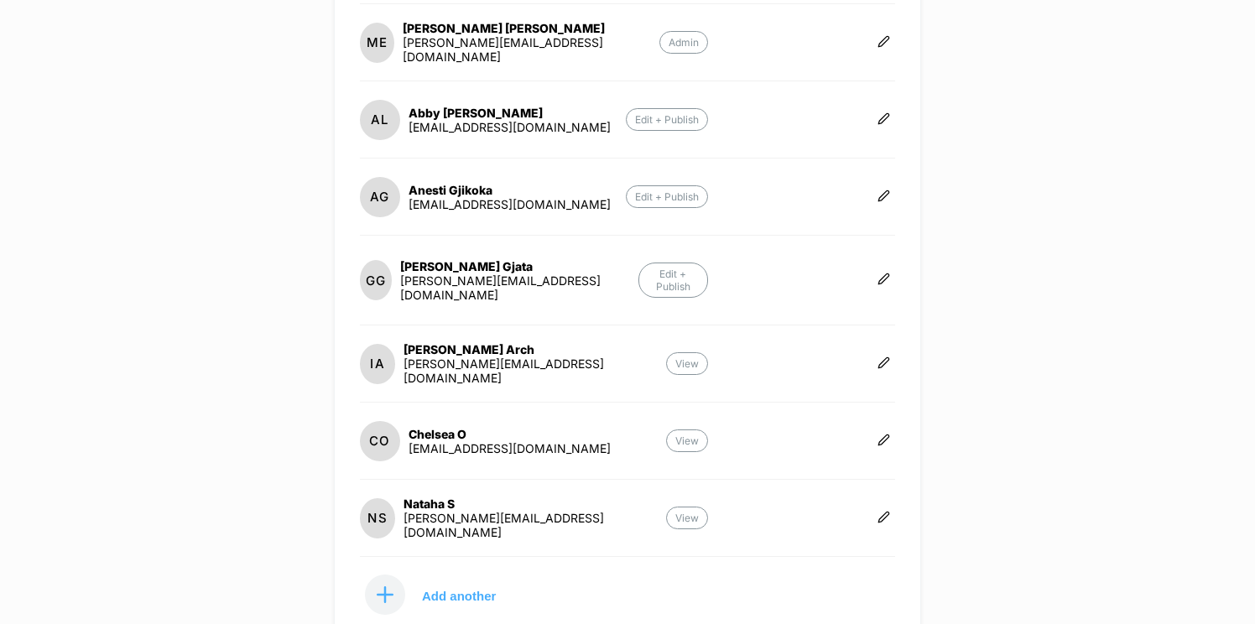
scroll to position [509, 0]
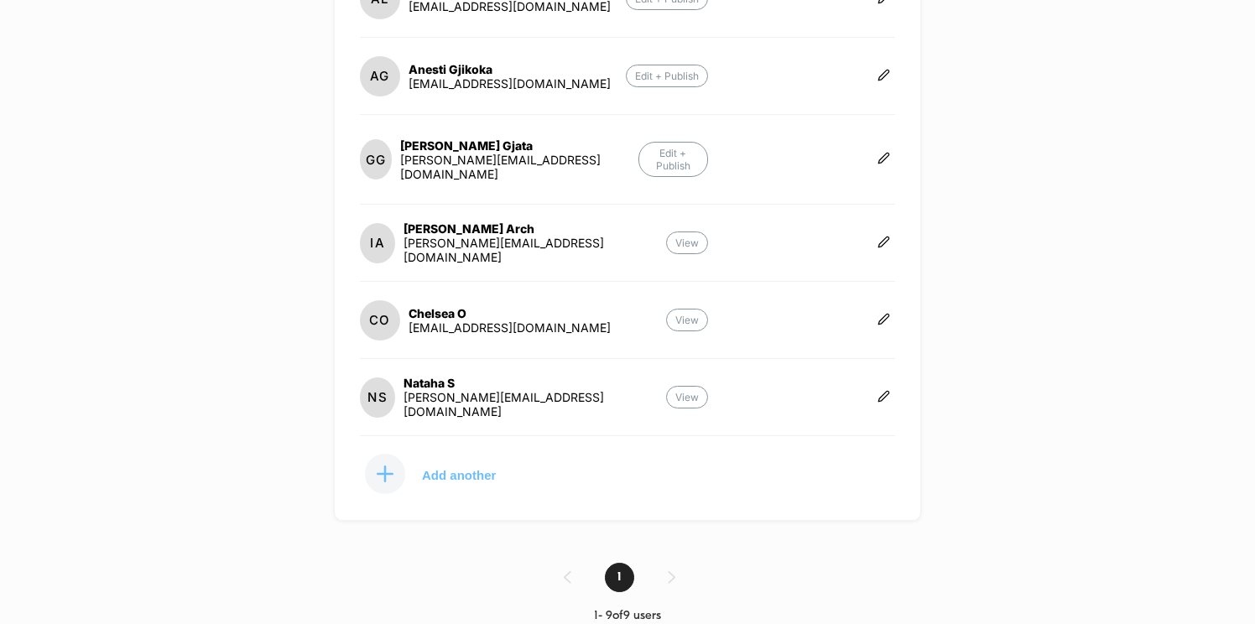
click at [436, 471] on p "Add another" at bounding box center [459, 475] width 74 height 8
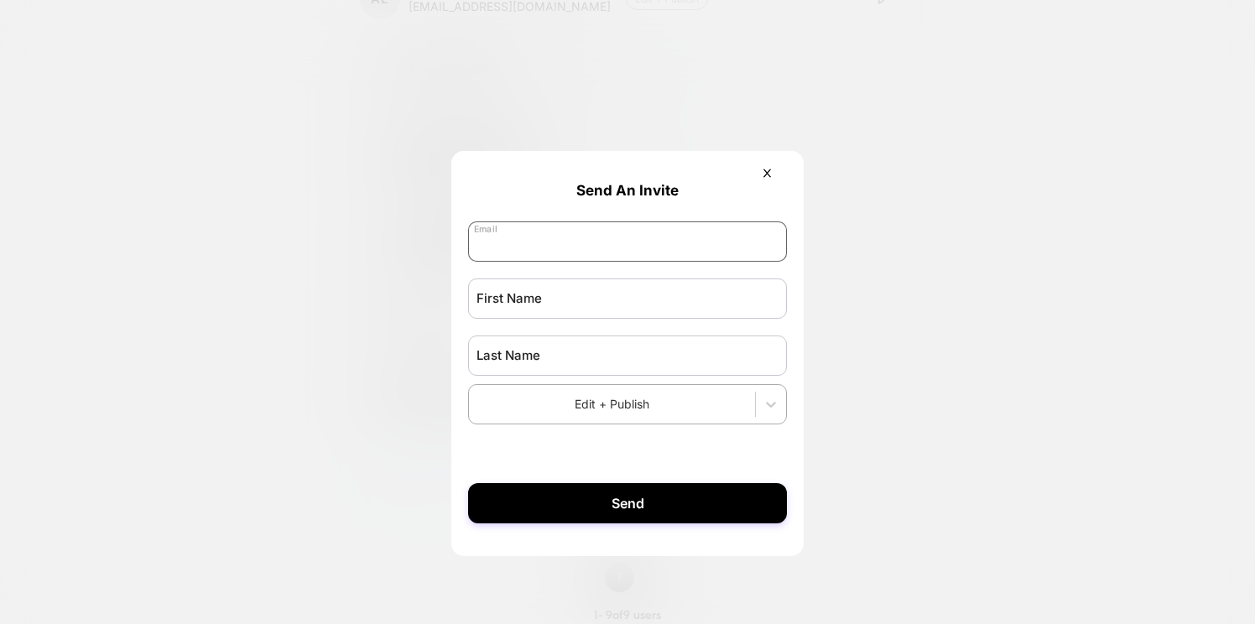
click at [557, 236] on input "email" at bounding box center [627, 242] width 319 height 40
type input "*"
paste input "**********"
type input "**********"
click at [546, 300] on input "text" at bounding box center [627, 299] width 319 height 40
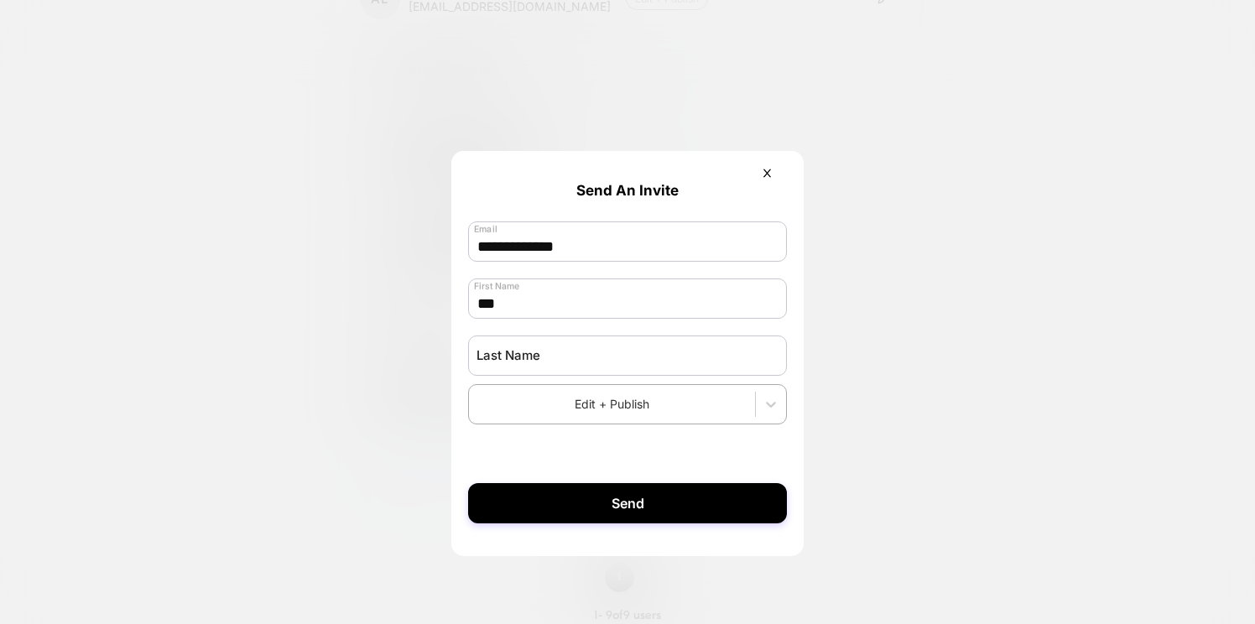
type input "***"
click at [554, 337] on div at bounding box center [627, 355] width 319 height 57
click at [554, 361] on input "text" at bounding box center [627, 356] width 319 height 40
type input "**********"
click at [774, 408] on icon at bounding box center [771, 405] width 10 height 6
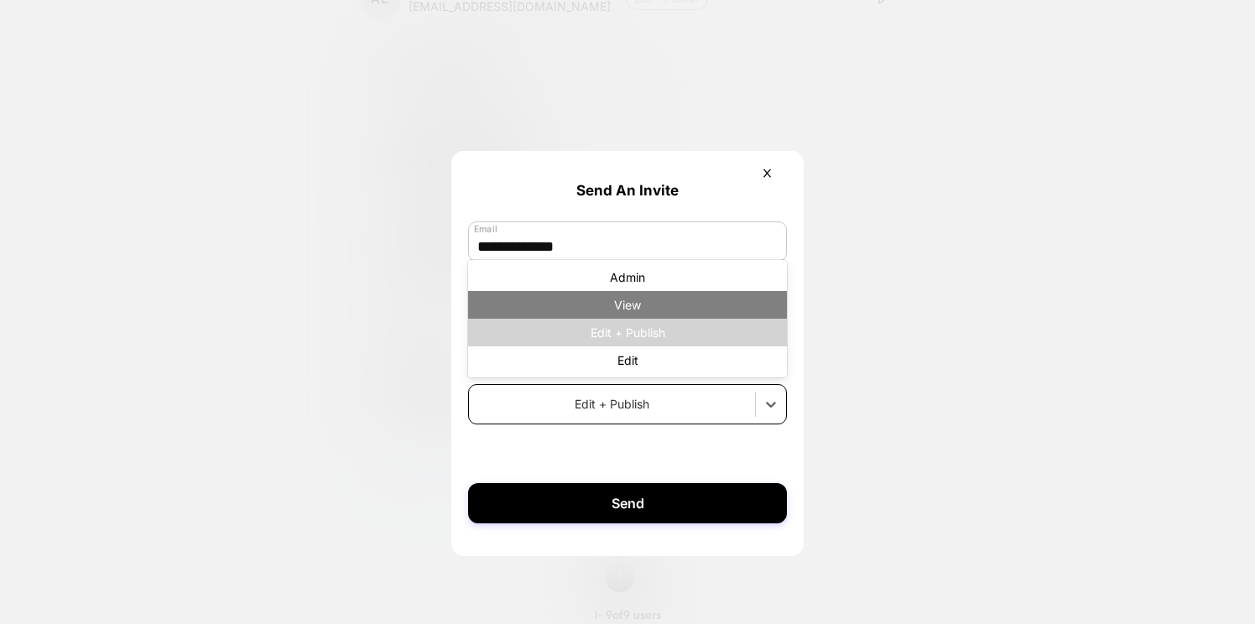
click at [691, 300] on div "View" at bounding box center [627, 305] width 319 height 28
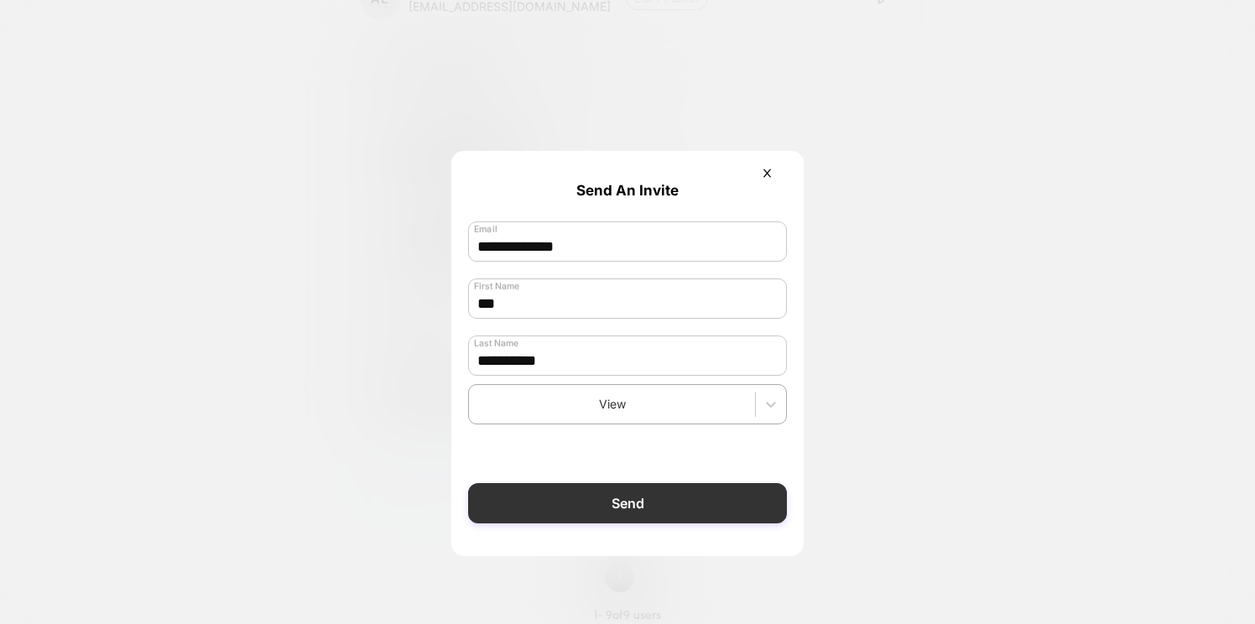
click at [638, 514] on button "Send" at bounding box center [627, 503] width 319 height 40
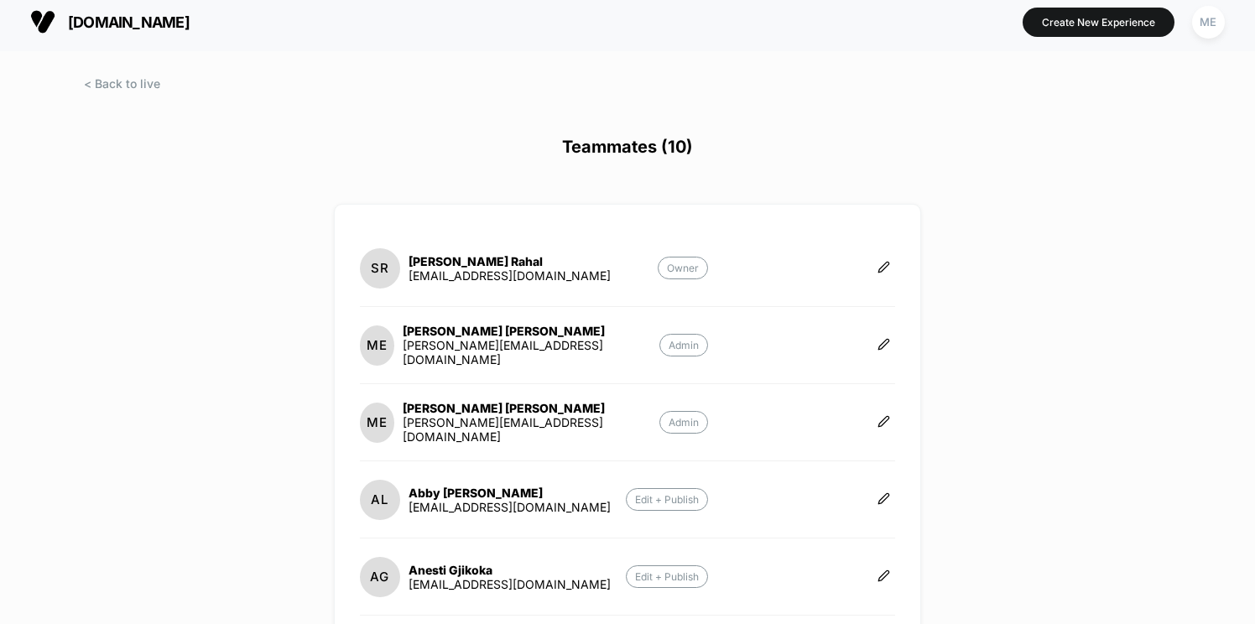
scroll to position [0, 0]
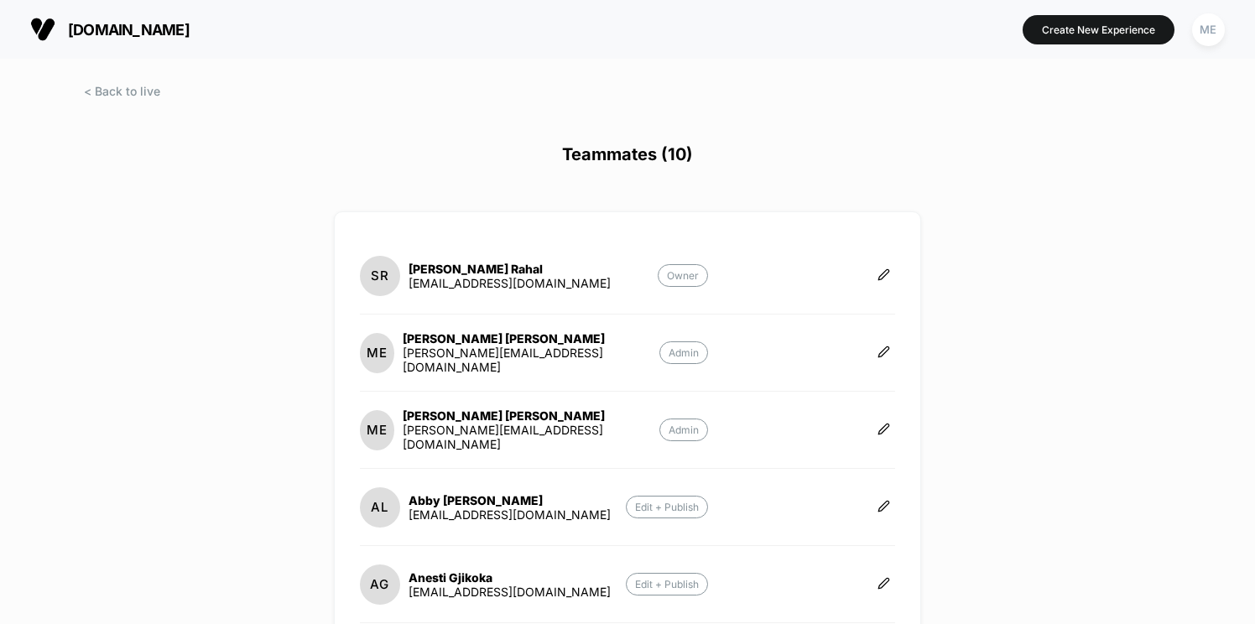
click at [96, 29] on span "[DOMAIN_NAME]" at bounding box center [129, 30] width 122 height 18
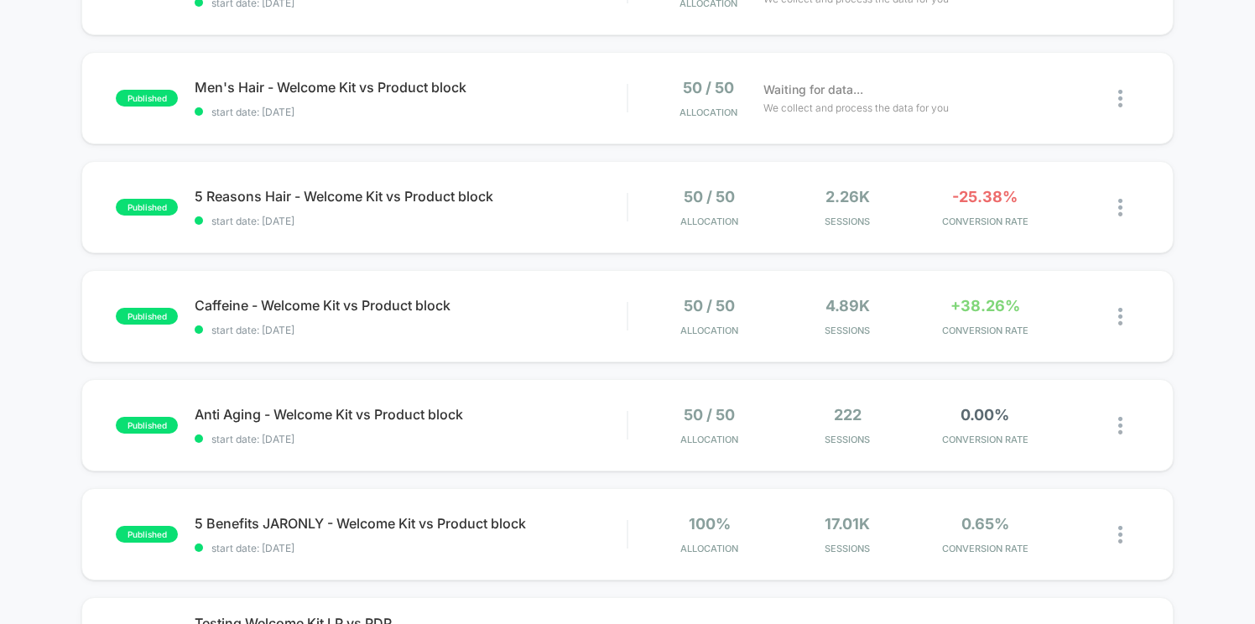
scroll to position [714, 0]
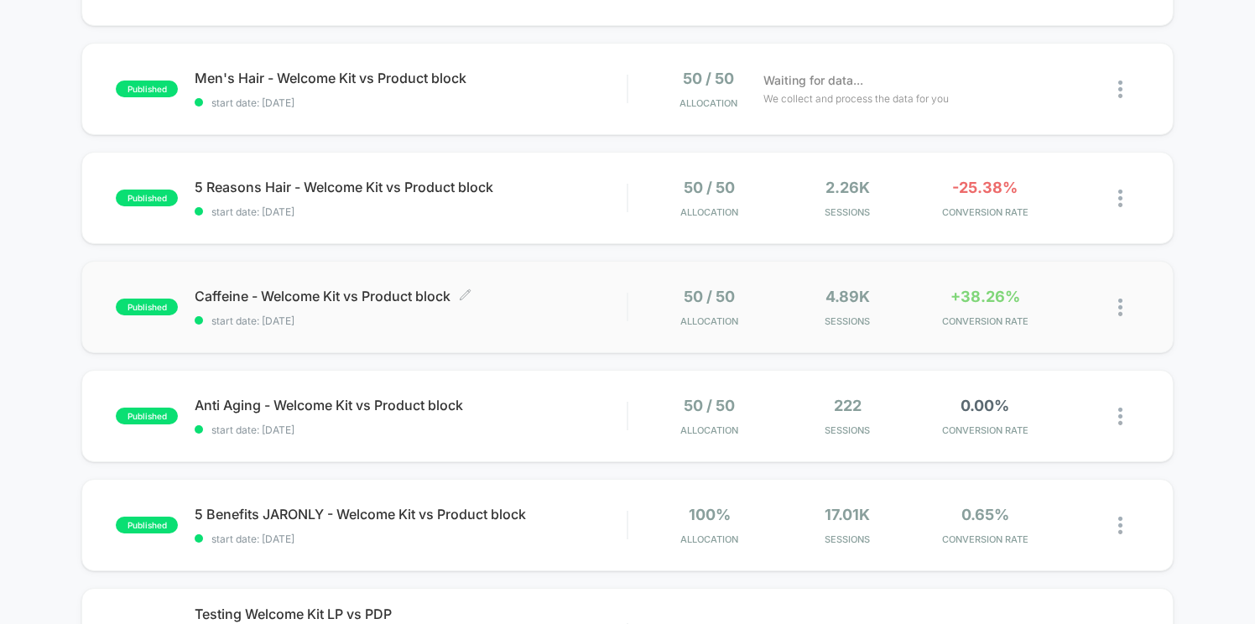
click at [555, 288] on span "Caffeine - Welcome Kit vs Product block Click to edit experience details" at bounding box center [411, 296] width 432 height 17
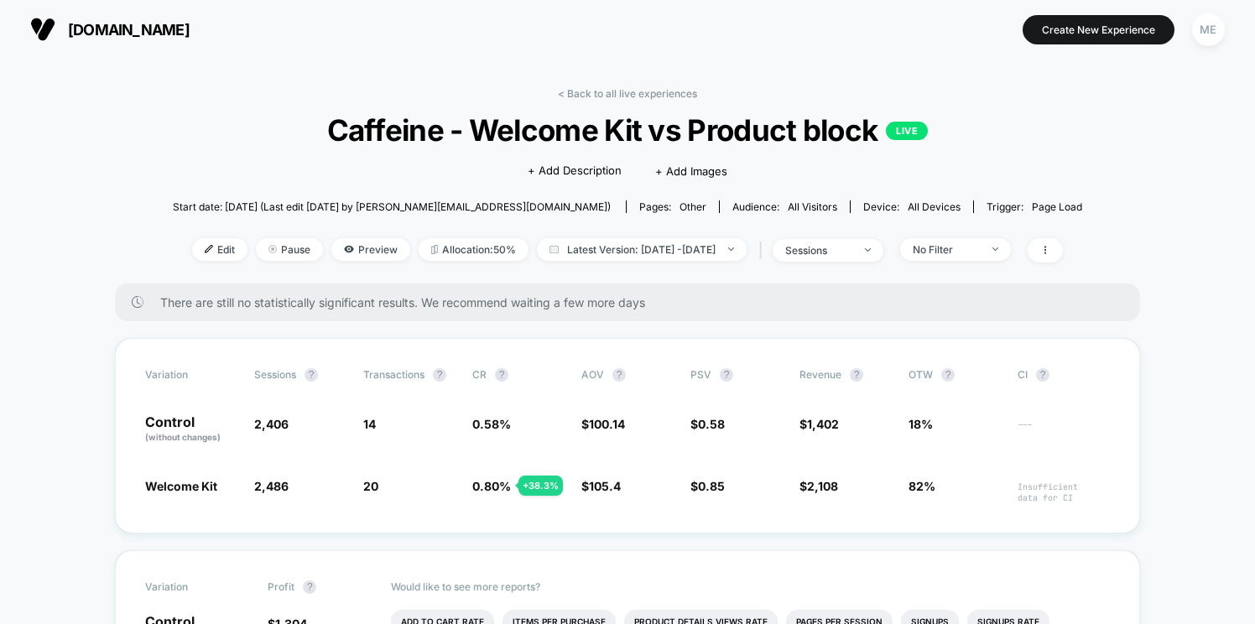
click at [107, 38] on span "[DOMAIN_NAME]" at bounding box center [129, 30] width 122 height 18
